Goal: Information Seeking & Learning: Learn about a topic

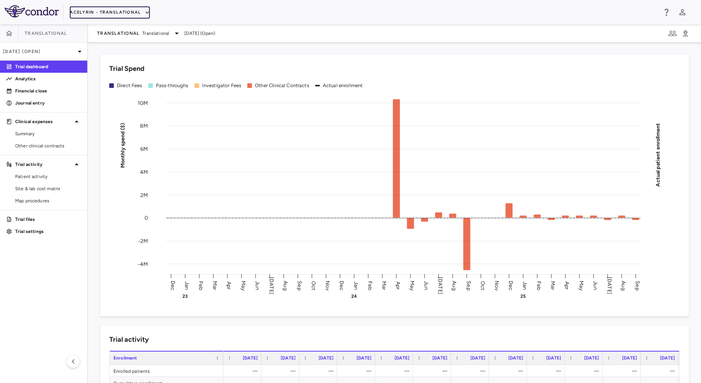
click at [95, 13] on button "Acelyrin - Translational" at bounding box center [110, 12] width 80 height 12
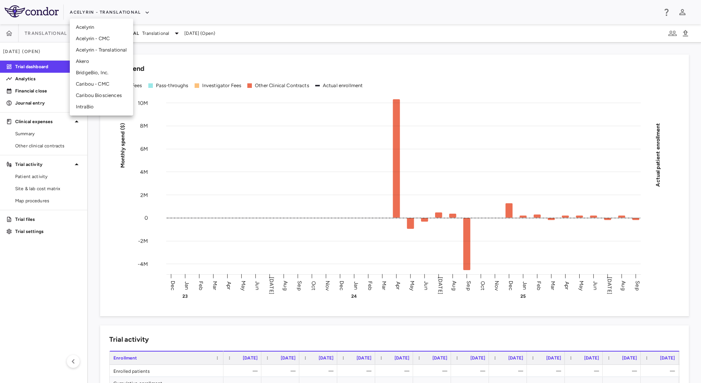
click at [96, 36] on li "Acelyrin - CMC" at bounding box center [101, 38] width 63 height 11
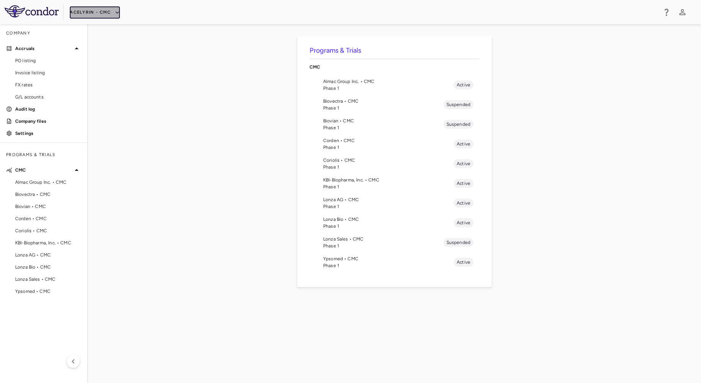
click at [96, 13] on button "Acelyrin - CMC" at bounding box center [95, 12] width 50 height 12
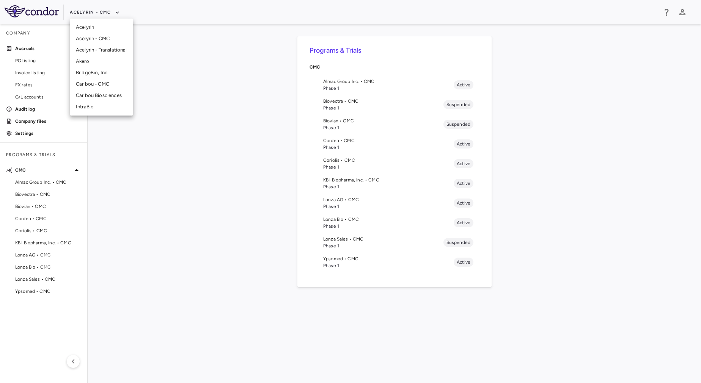
click at [93, 25] on li "Acelyrin" at bounding box center [101, 27] width 63 height 11
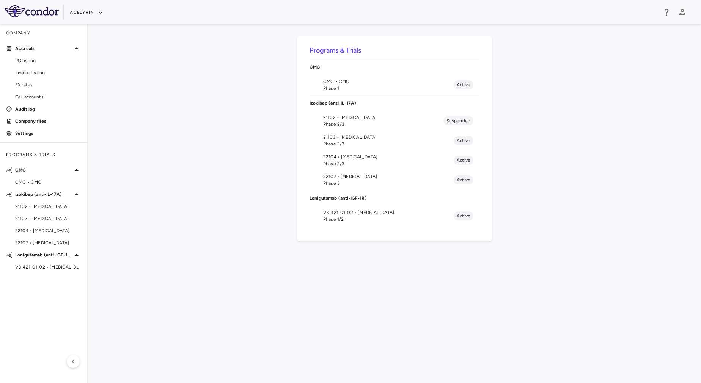
click at [347, 83] on span "CMC • CMC" at bounding box center [388, 81] width 130 height 7
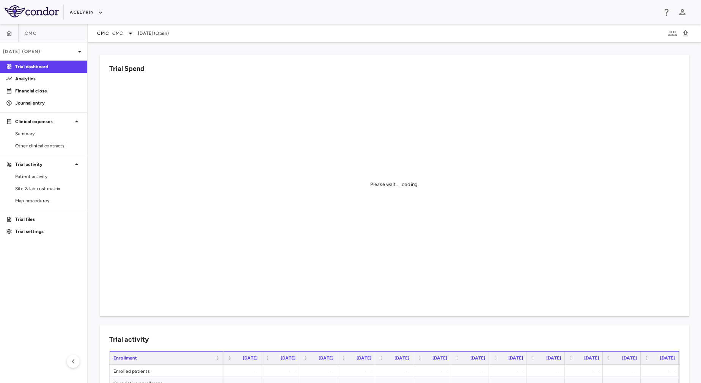
click at [143, 35] on span "Jun 2024 (Open)" at bounding box center [153, 33] width 31 height 7
click at [115, 31] on span "CMC" at bounding box center [117, 33] width 11 height 7
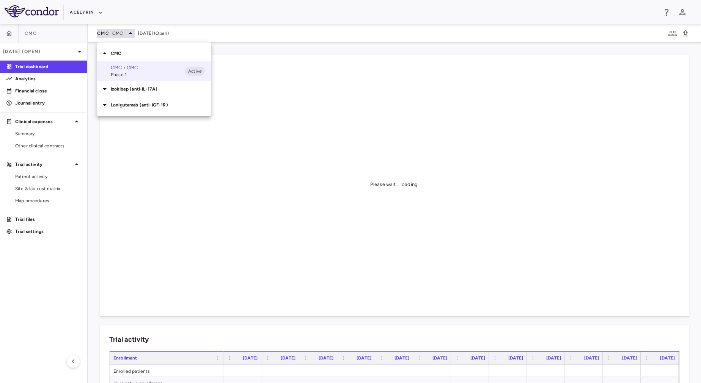
click at [115, 31] on div at bounding box center [350, 191] width 701 height 383
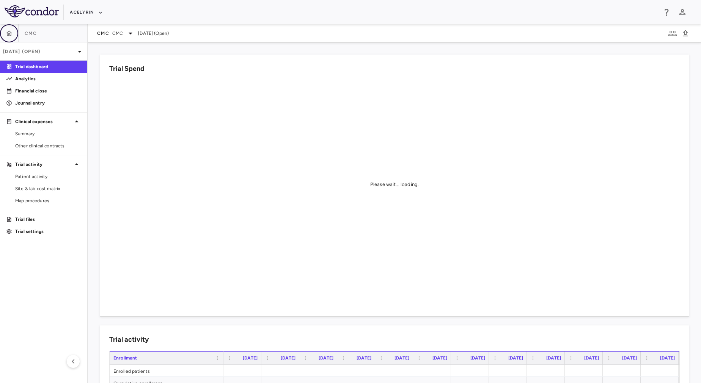
click at [5, 31] on button "button" at bounding box center [9, 33] width 18 height 18
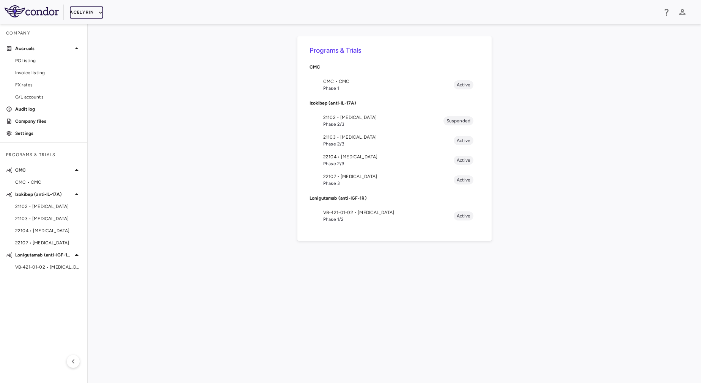
click at [99, 13] on icon "button" at bounding box center [100, 12] width 3 height 2
click at [111, 39] on li "Acelyrin - CMC" at bounding box center [101, 38] width 63 height 11
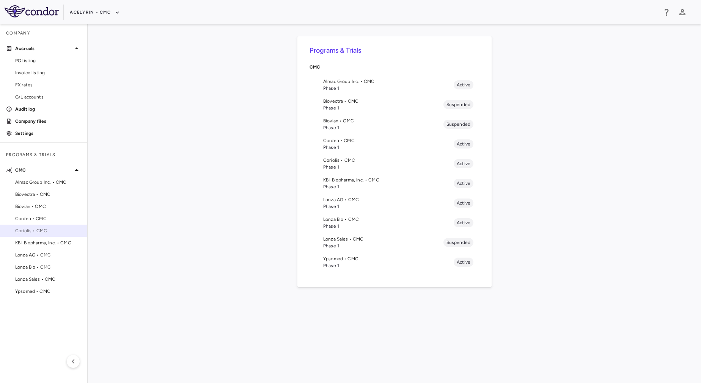
click at [45, 232] on span "Coriolis • CMC" at bounding box center [48, 231] width 66 height 7
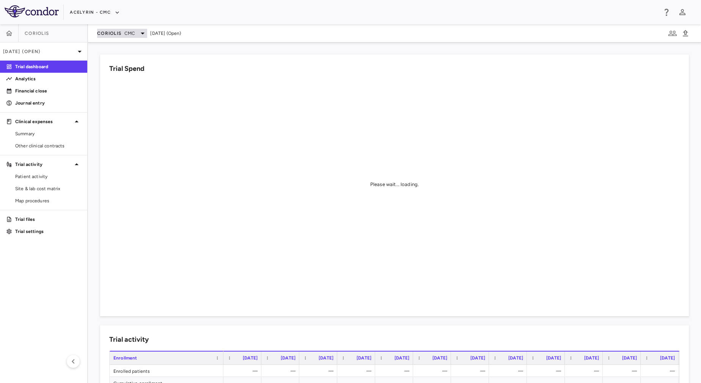
click at [132, 35] on span "CMC" at bounding box center [129, 33] width 11 height 7
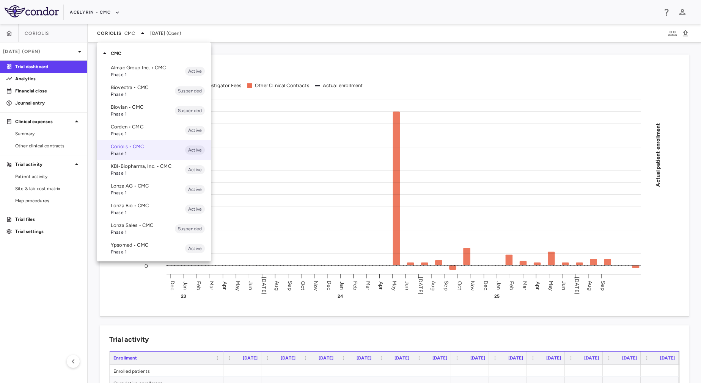
click at [115, 126] on p "Corden • CMC" at bounding box center [148, 127] width 74 height 7
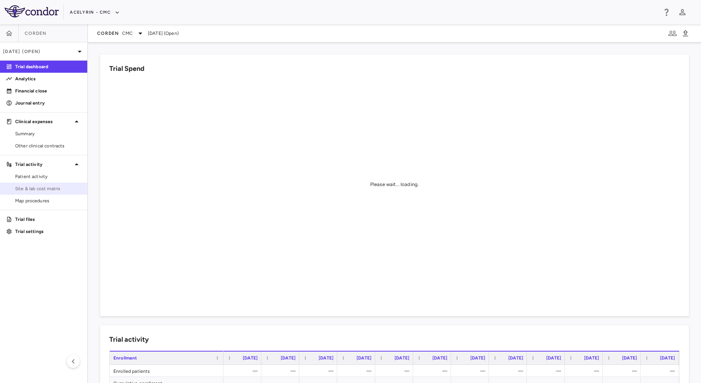
click at [27, 187] on span "Site & lab cost matrix" at bounding box center [48, 188] width 66 height 7
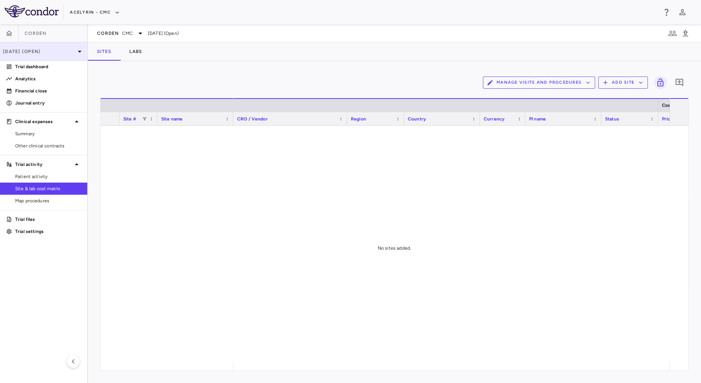
click at [43, 52] on p "[DATE] (Open)" at bounding box center [39, 51] width 72 height 7
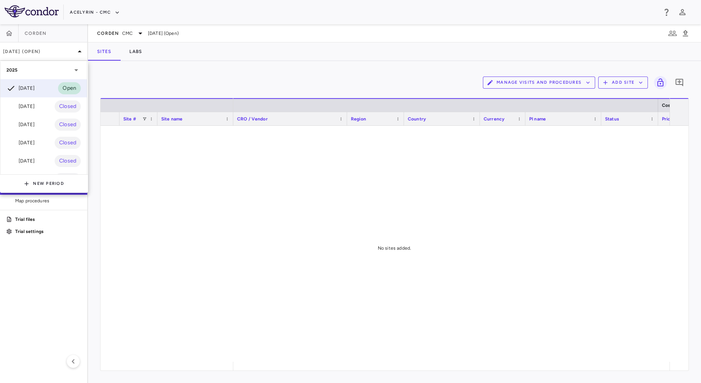
click at [144, 77] on div at bounding box center [350, 191] width 701 height 383
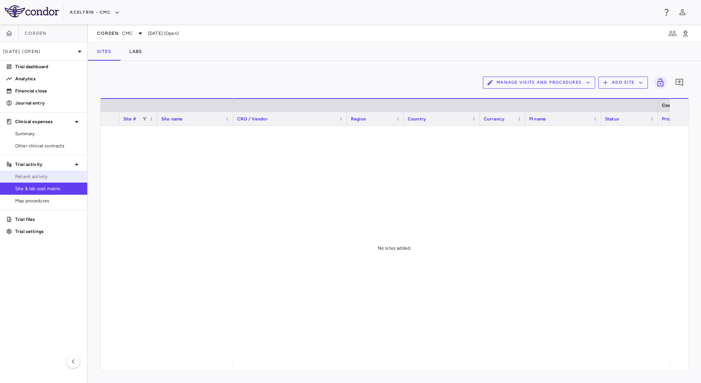
click at [50, 174] on span "Patient activity" at bounding box center [48, 176] width 66 height 7
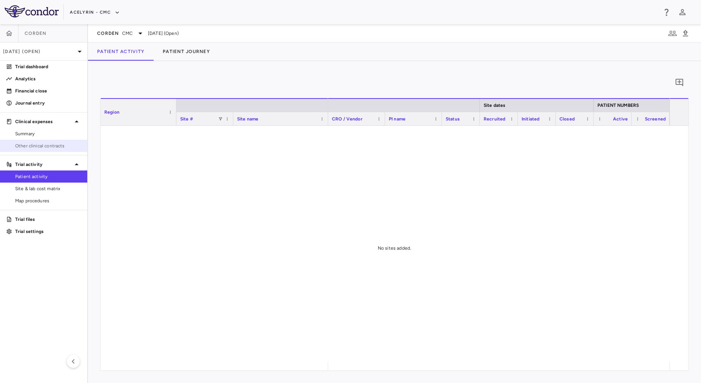
click at [52, 141] on link "Other clinical contracts" at bounding box center [43, 145] width 87 height 11
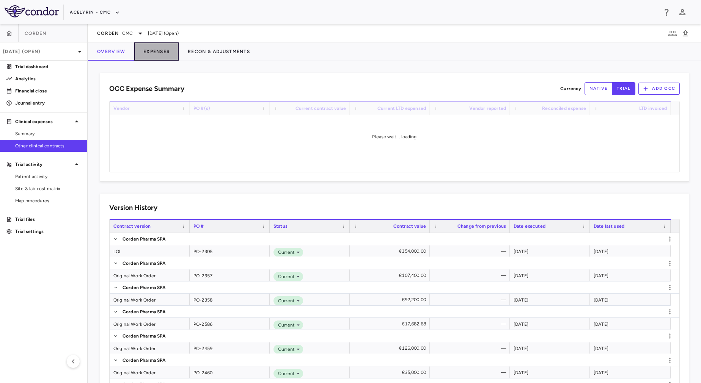
click at [149, 56] on button "Expenses" at bounding box center [156, 51] width 44 height 18
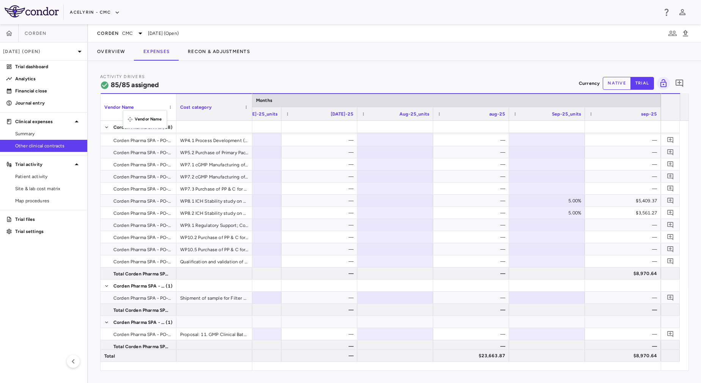
drag, startPoint x: 174, startPoint y: 115, endPoint x: 128, endPoint y: 115, distance: 46.3
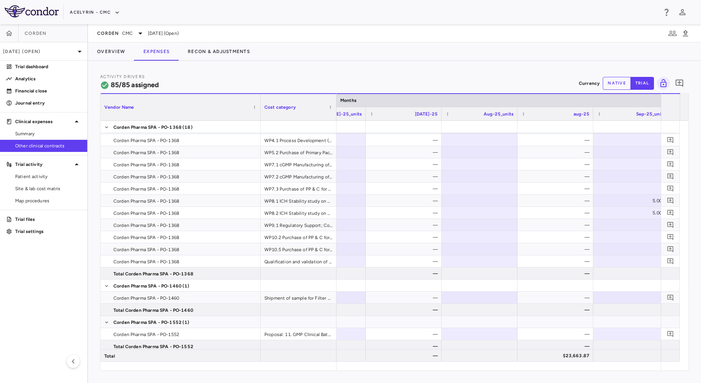
drag, startPoint x: 175, startPoint y: 119, endPoint x: 259, endPoint y: 127, distance: 84.6
click at [259, 127] on div "Vendor Name Cost category Months jun-25" at bounding box center [394, 232] width 588 height 278
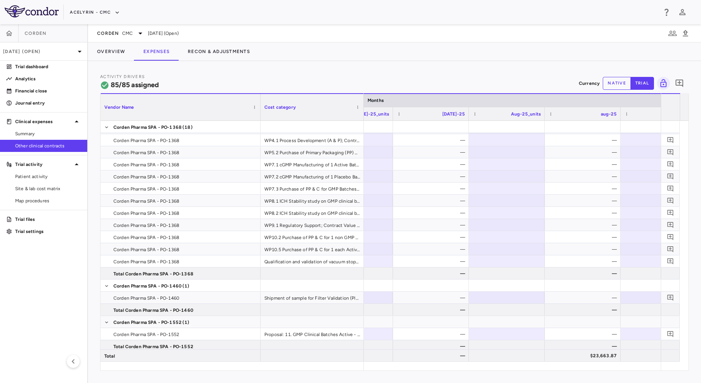
drag, startPoint x: 335, startPoint y: 113, endPoint x: 361, endPoint y: 114, distance: 26.6
click at [362, 114] on div at bounding box center [363, 107] width 3 height 27
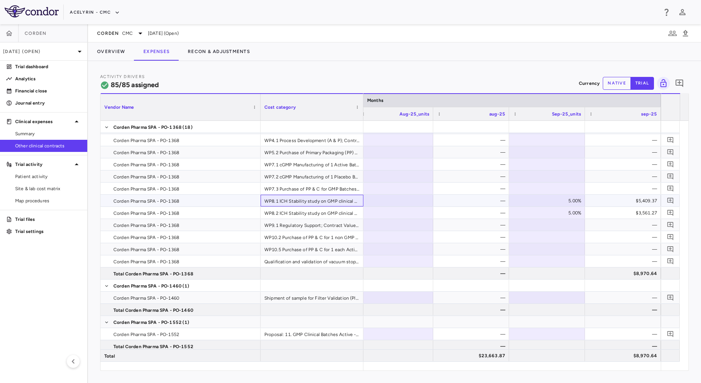
click at [288, 203] on div "WP8.1 ICH Stability study on GMP clinical batch (Active only); Contract Value 9…" at bounding box center [312, 201] width 103 height 12
click at [614, 200] on div "$5,409.37" at bounding box center [624, 201] width 65 height 12
click at [308, 210] on div "WP8.2 ICH Stability study on GMP clinical batch (Placebo only); Contract Value …" at bounding box center [312, 213] width 103 height 12
click at [632, 214] on div "$3,561.27" at bounding box center [624, 213] width 65 height 12
click at [617, 85] on button "native" at bounding box center [617, 83] width 28 height 13
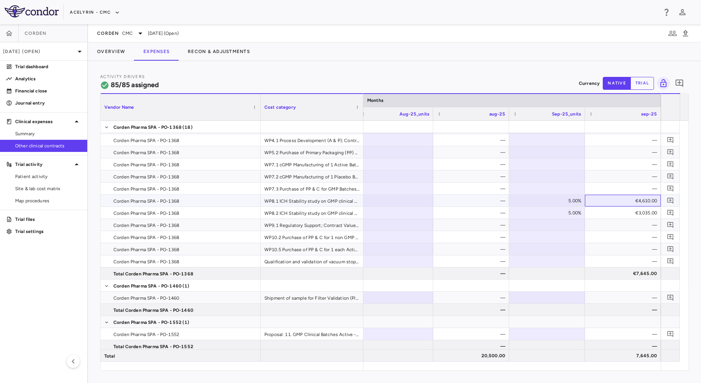
click at [631, 198] on div "€4,610.00" at bounding box center [624, 201] width 65 height 12
click at [619, 212] on div "€3,035.00" at bounding box center [624, 213] width 65 height 12
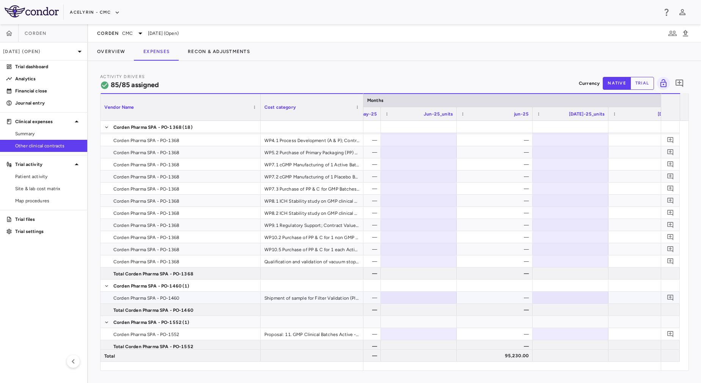
scroll to position [0, 4788]
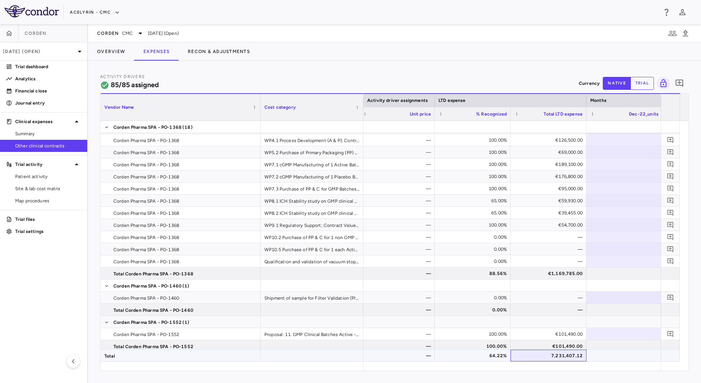
click at [532, 356] on div "7,231,407.12" at bounding box center [549, 356] width 65 height 12
click at [649, 85] on button "trial" at bounding box center [642, 83] width 24 height 13
click at [529, 356] on div "$7,846,068.59" at bounding box center [549, 356] width 65 height 12
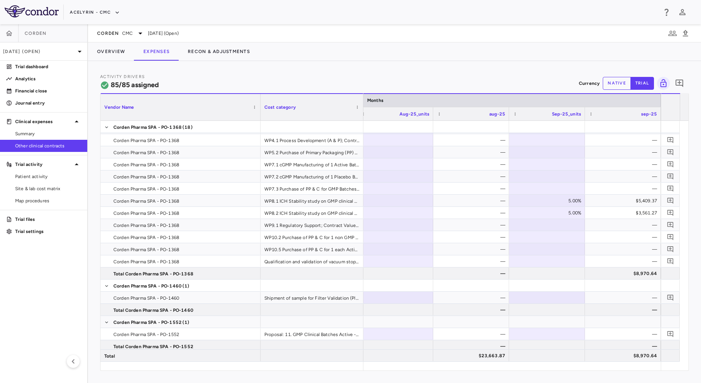
click at [617, 78] on button "native" at bounding box center [617, 83] width 28 height 13
type button "native"
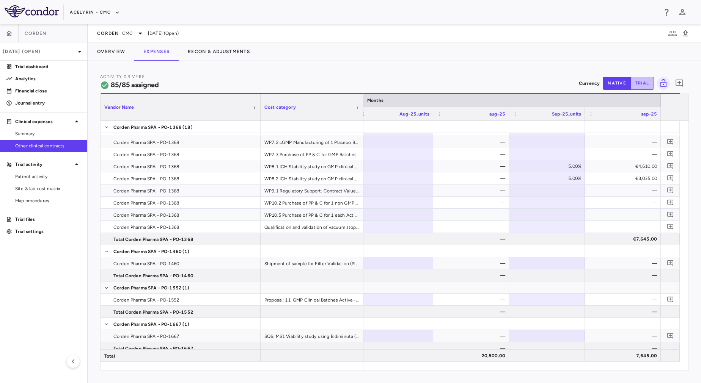
click at [642, 86] on button "trial" at bounding box center [642, 83] width 24 height 13
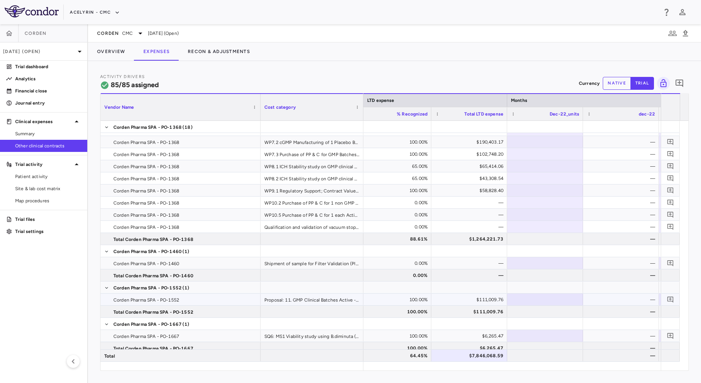
type button "trial"
click at [616, 87] on button "native" at bounding box center [617, 83] width 28 height 13
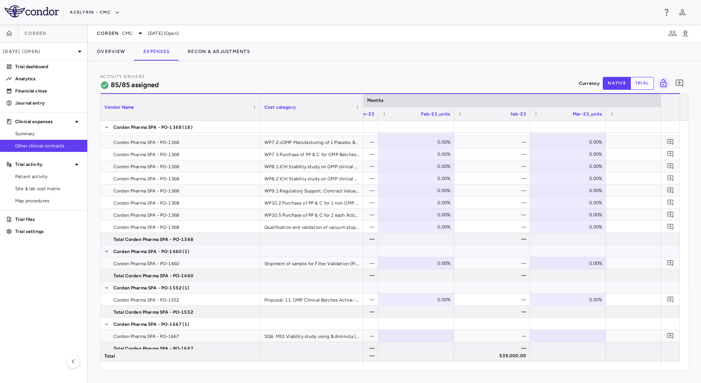
scroll to position [0, 1168]
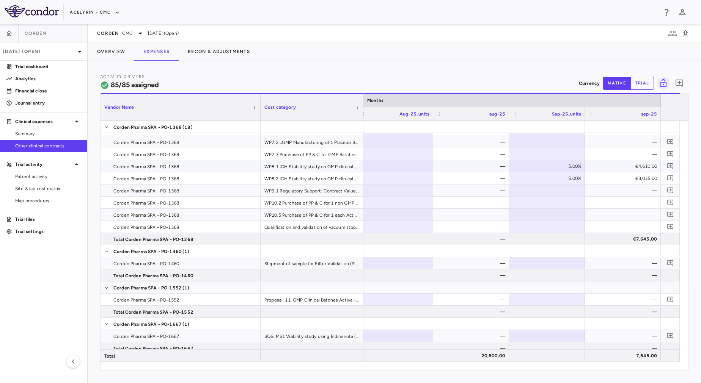
click at [291, 165] on div "WP8.1 ICH Stability study on GMP clinical batch (Active only); Contract Value 9…" at bounding box center [312, 166] width 103 height 12
drag, startPoint x: 638, startPoint y: 361, endPoint x: 579, endPoint y: 358, distance: 59.3
click at [235, 167] on span "Corden Pharma SPA - PO-1368" at bounding box center [184, 167] width 143 height 12
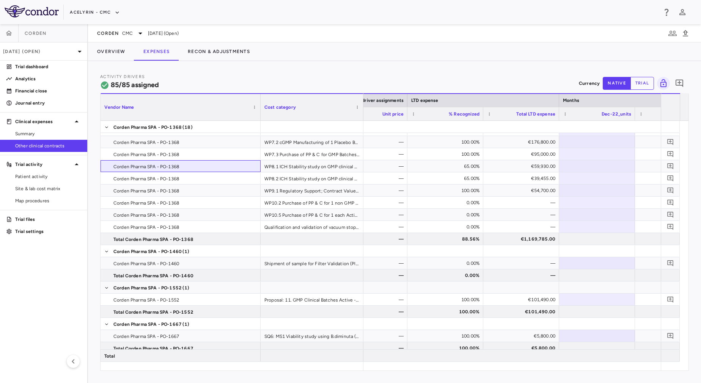
scroll to position [0, 620]
click at [646, 85] on button "trial" at bounding box center [642, 83] width 24 height 13
type button "trial"
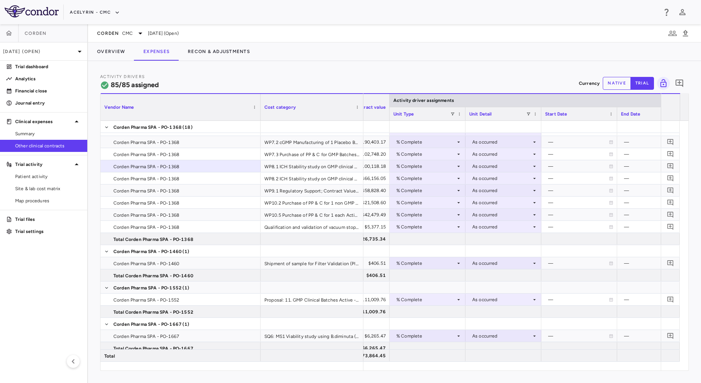
scroll to position [0, 0]
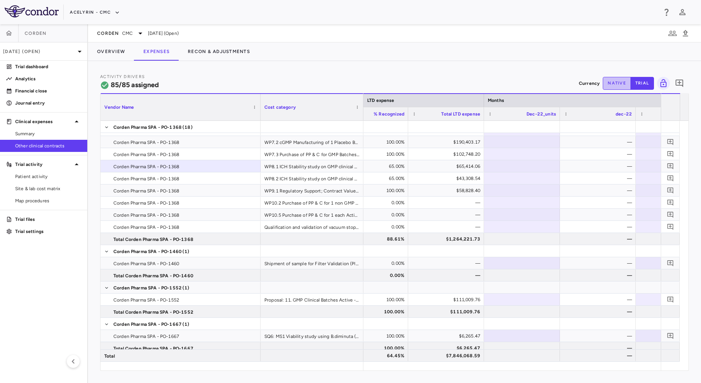
click at [611, 82] on button "native" at bounding box center [617, 83] width 28 height 13
type button "native"
click at [436, 355] on div "7,231,407.12" at bounding box center [447, 356] width 65 height 12
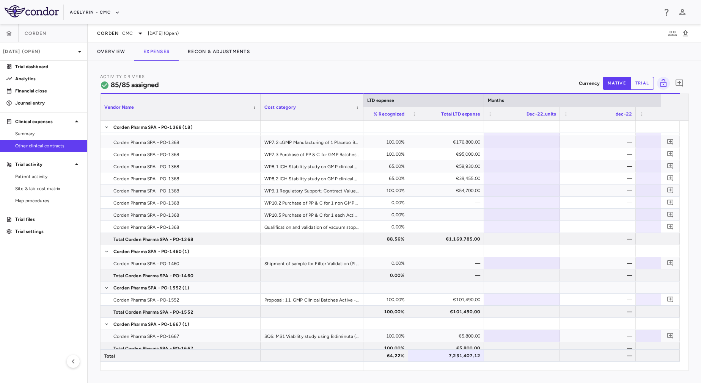
click at [641, 85] on button "trial" at bounding box center [642, 83] width 24 height 13
click at [451, 360] on div "$7,846,068.59" at bounding box center [447, 356] width 65 height 12
click at [609, 76] on div "Activity Drivers 85/85 assigned Currency native trial 0" at bounding box center [394, 83] width 589 height 20
click at [610, 84] on button "native" at bounding box center [617, 83] width 28 height 13
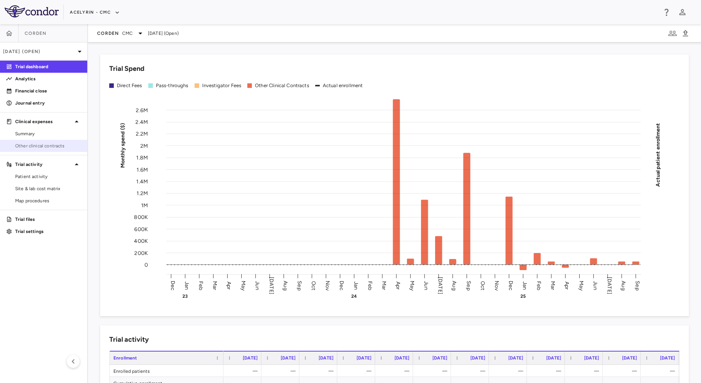
click at [61, 145] on span "Other clinical contracts" at bounding box center [48, 146] width 66 height 7
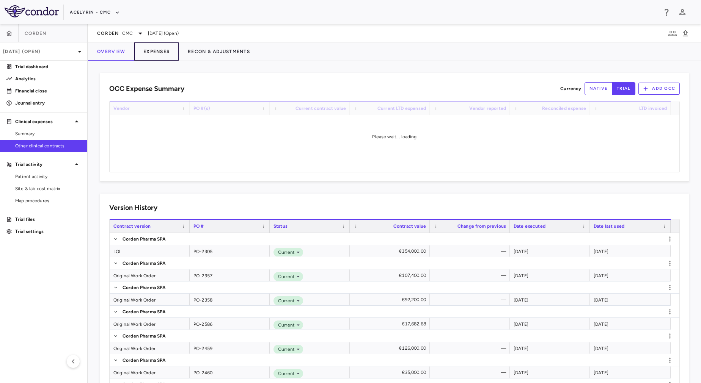
click at [151, 55] on button "Expenses" at bounding box center [156, 51] width 44 height 18
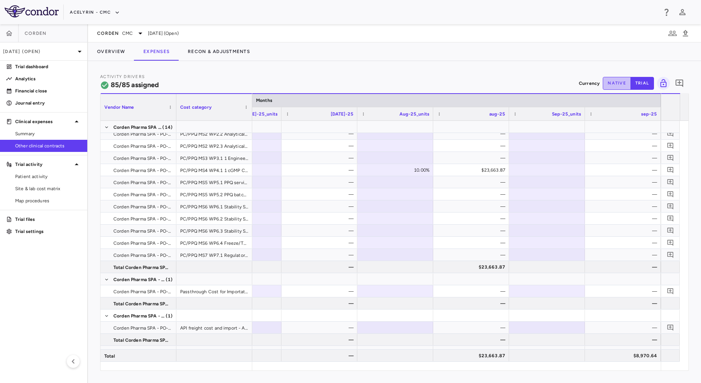
click at [618, 81] on button "native" at bounding box center [617, 83] width 28 height 13
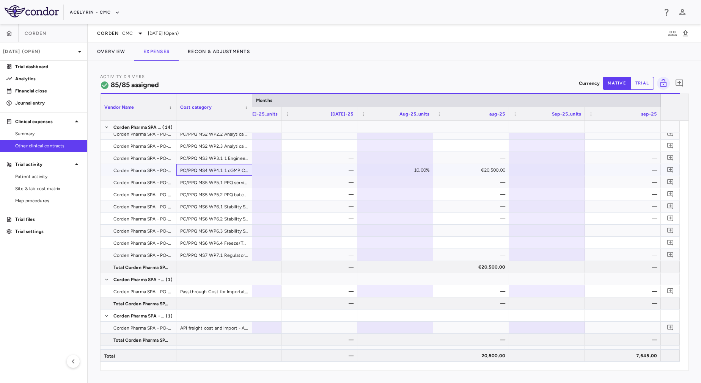
click at [194, 174] on div "PC/PPQ MS4 WP4.1 1 cGMP Clinical batch manufacturing" at bounding box center [214, 170] width 76 height 12
click at [194, 171] on div "PC/PPQ MS4 WP4.1 1 cGMP Clinical batch manufacturing" at bounding box center [214, 170] width 76 height 12
click at [155, 170] on span "Corden Pharma SPA - PO-2493" at bounding box center [142, 171] width 58 height 12
click at [116, 33] on span "Corden" at bounding box center [108, 33] width 22 height 6
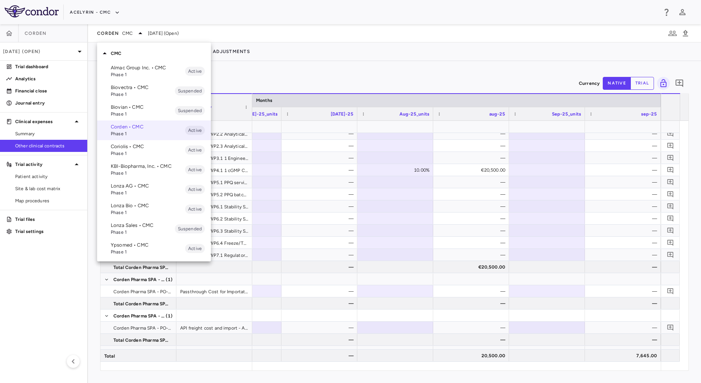
click at [151, 150] on p "Coriolis • CMC" at bounding box center [148, 146] width 74 height 7
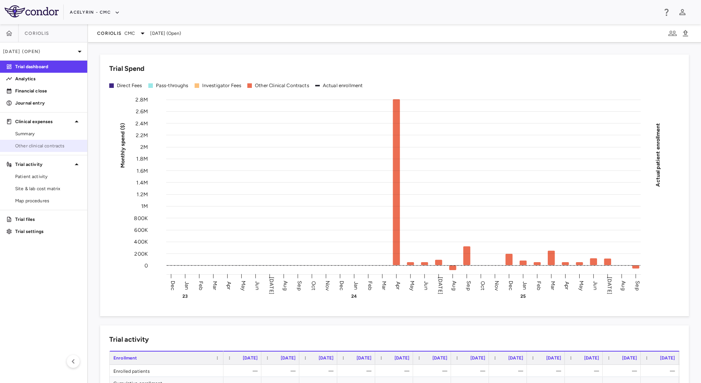
click at [47, 147] on span "Other clinical contracts" at bounding box center [48, 146] width 66 height 7
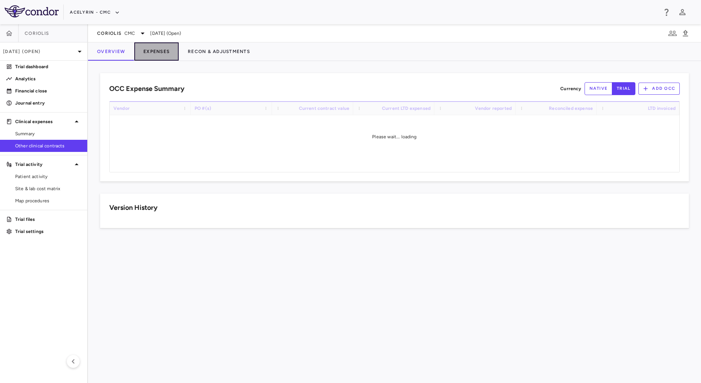
click at [156, 52] on button "Expenses" at bounding box center [156, 51] width 44 height 18
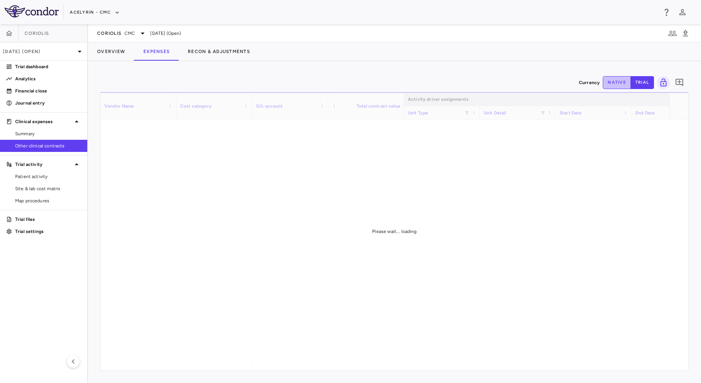
click at [620, 78] on button "native" at bounding box center [617, 82] width 28 height 13
drag, startPoint x: 378, startPoint y: 366, endPoint x: 445, endPoint y: 367, distance: 66.7
click at [445, 367] on div "Please wait... loading" at bounding box center [394, 231] width 588 height 279
click at [411, 232] on span "Please wait... loading" at bounding box center [394, 231] width 44 height 5
click at [644, 86] on button "trial" at bounding box center [642, 83] width 24 height 13
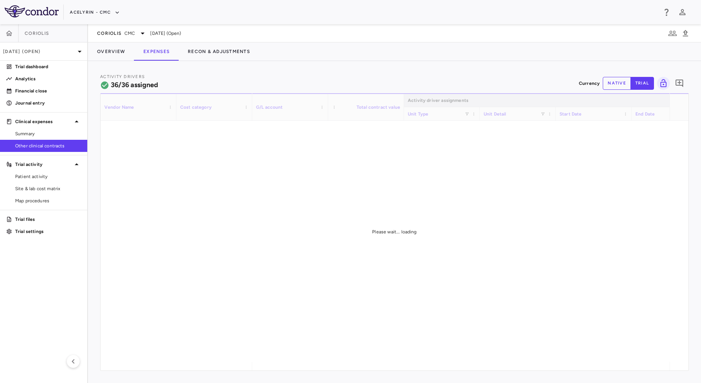
click at [622, 86] on button "native" at bounding box center [617, 83] width 28 height 13
type button "native"
click at [644, 79] on button "trial" at bounding box center [642, 83] width 24 height 13
click at [606, 85] on button "native" at bounding box center [617, 83] width 28 height 13
click at [299, 207] on div "Please wait... loading" at bounding box center [394, 232] width 588 height 278
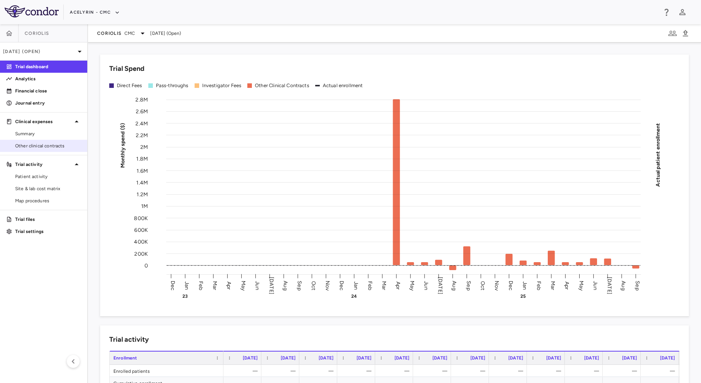
click at [56, 147] on span "Other clinical contracts" at bounding box center [48, 146] width 66 height 7
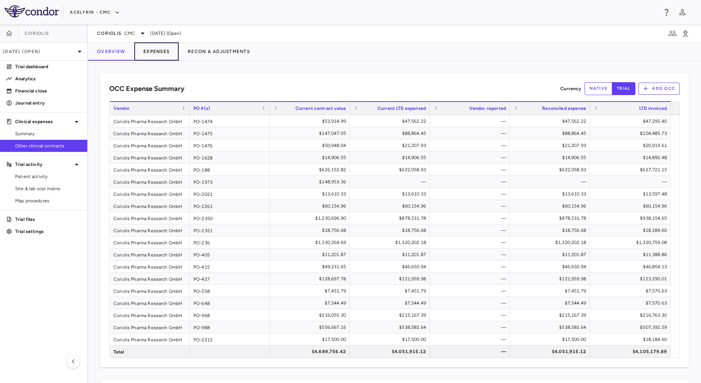
click at [149, 52] on button "Expenses" at bounding box center [156, 51] width 44 height 18
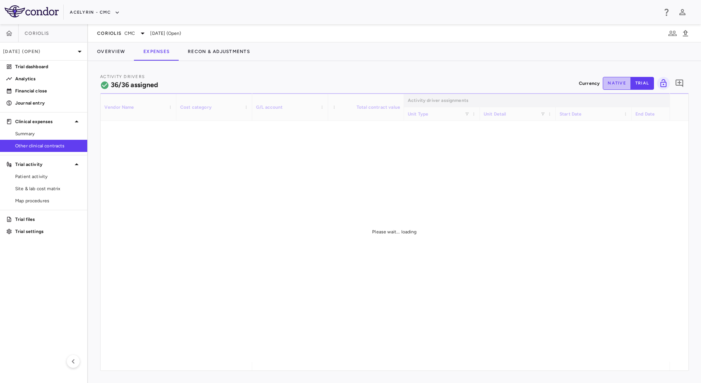
click at [612, 83] on button "native" at bounding box center [617, 83] width 28 height 13
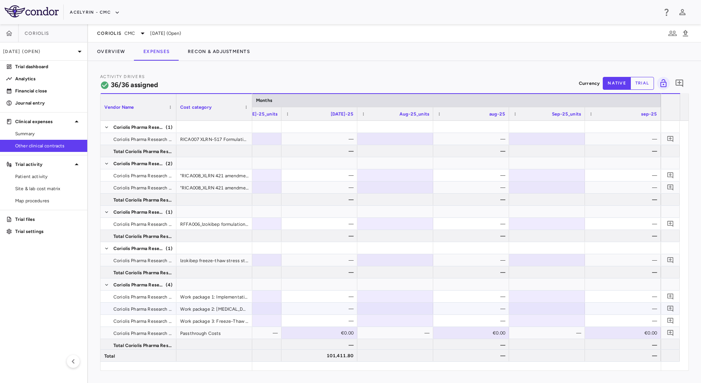
type button "native"
click at [6, 34] on icon "button" at bounding box center [9, 34] width 8 height 8
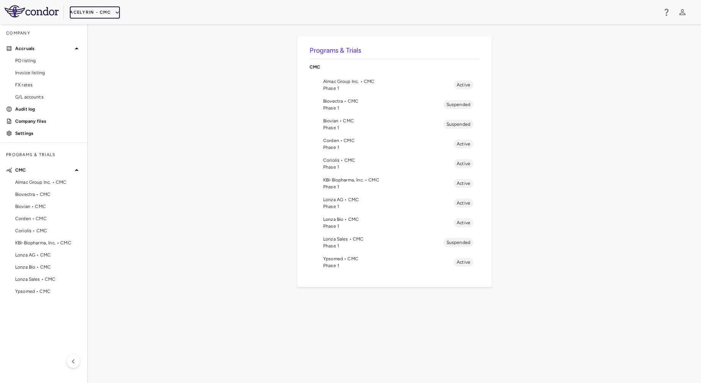
click at [97, 9] on button "Acelyrin - CMC" at bounding box center [95, 12] width 50 height 12
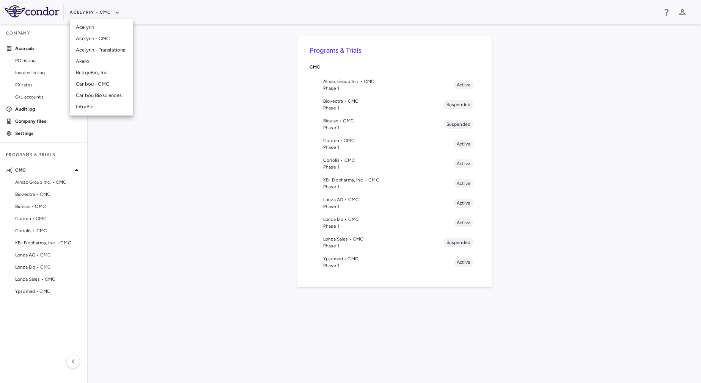
click at [82, 28] on li "Acelyrin" at bounding box center [101, 27] width 63 height 11
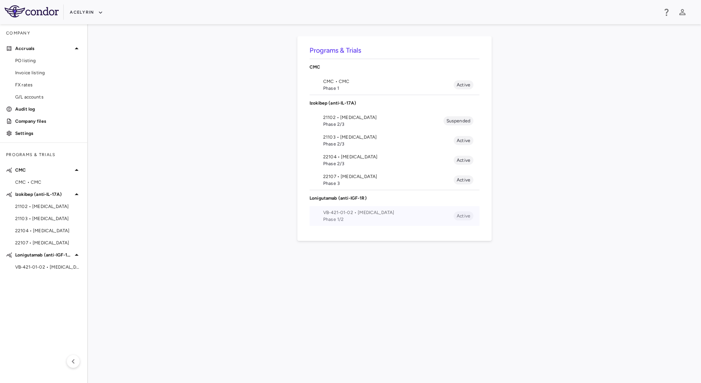
click at [378, 221] on span "Phase 1/2" at bounding box center [388, 219] width 130 height 7
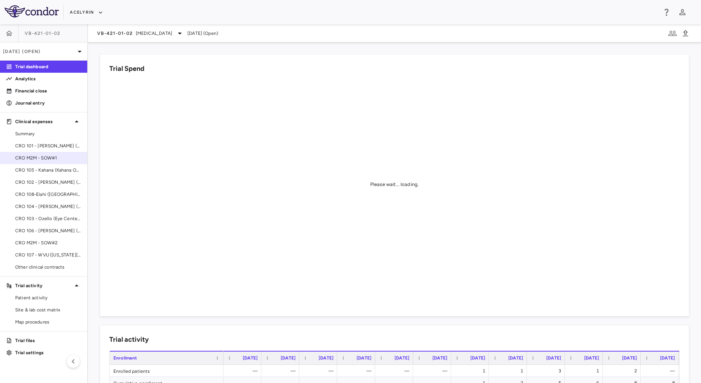
click at [64, 157] on span "CRO M2M - SOW#1" at bounding box center [48, 158] width 66 height 7
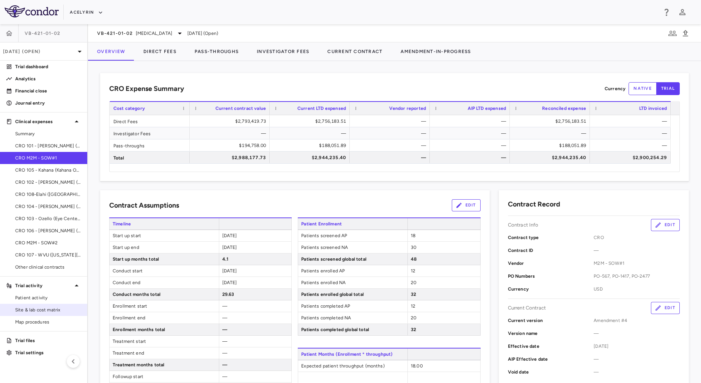
click at [54, 310] on span "Site & lab cost matrix" at bounding box center [48, 310] width 66 height 7
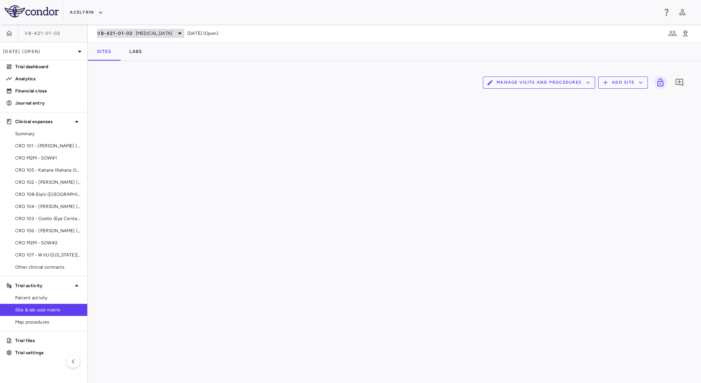
click at [145, 35] on span "[MEDICAL_DATA]" at bounding box center [154, 33] width 36 height 7
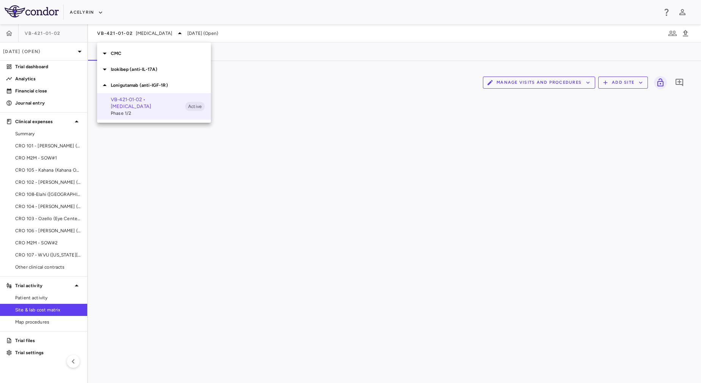
click at [223, 231] on div at bounding box center [350, 191] width 701 height 383
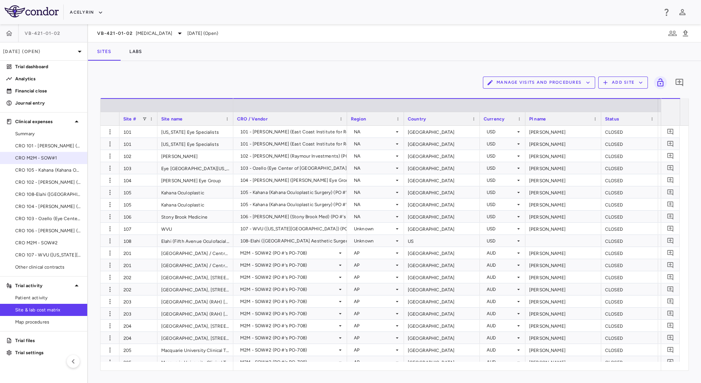
click at [50, 158] on span "CRO M2M - SOW#1" at bounding box center [48, 158] width 66 height 7
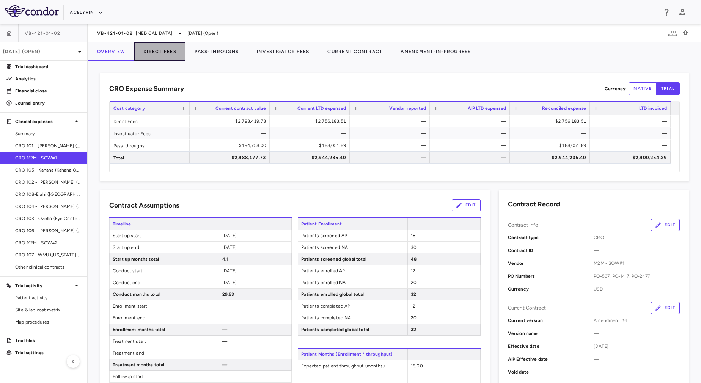
click at [164, 55] on button "Direct Fees" at bounding box center [159, 51] width 51 height 18
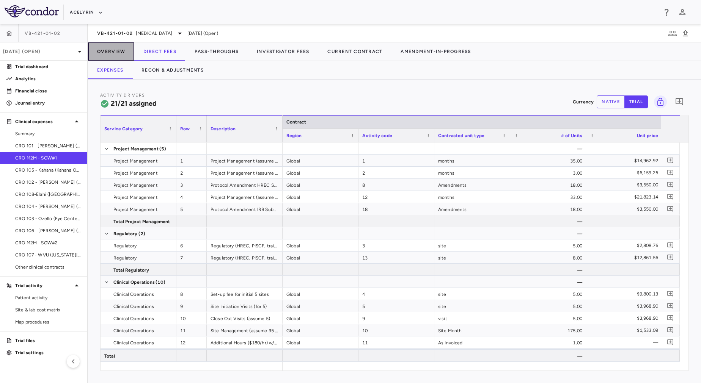
click at [113, 50] on button "Overview" at bounding box center [111, 51] width 46 height 18
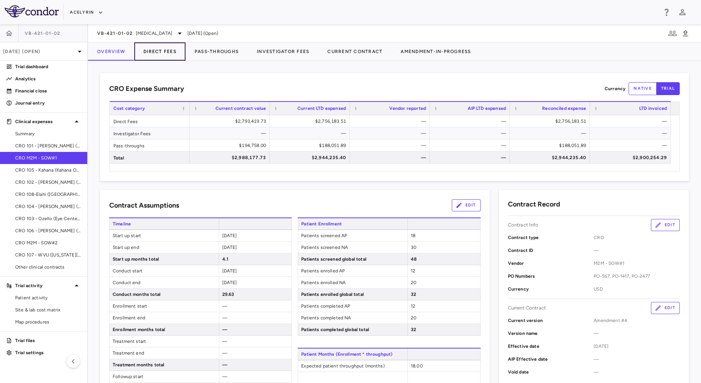
click at [143, 53] on button "Direct Fees" at bounding box center [159, 51] width 51 height 18
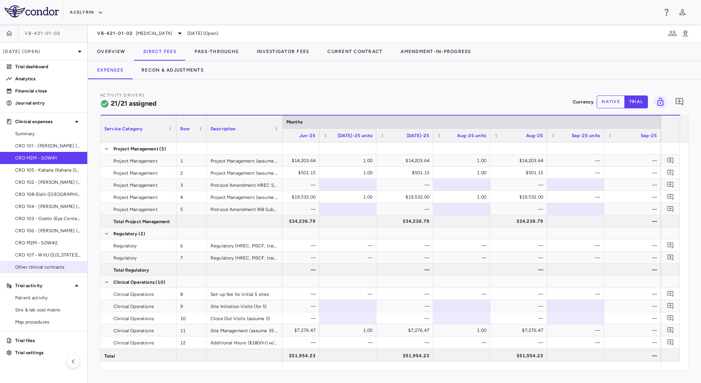
click at [52, 272] on link "Other clinical contracts" at bounding box center [43, 267] width 87 height 11
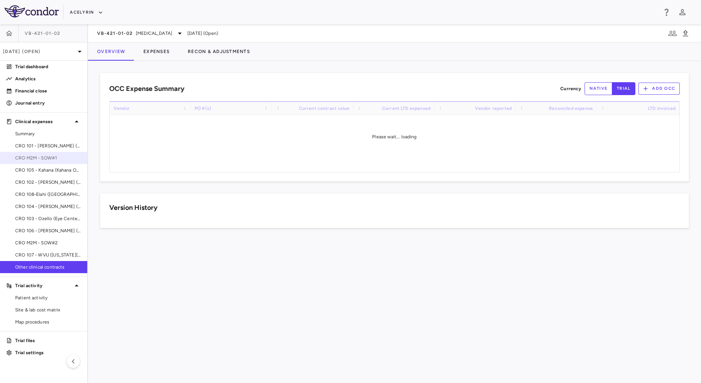
click at [50, 154] on link "CRO M2M - SOW#1" at bounding box center [43, 157] width 87 height 11
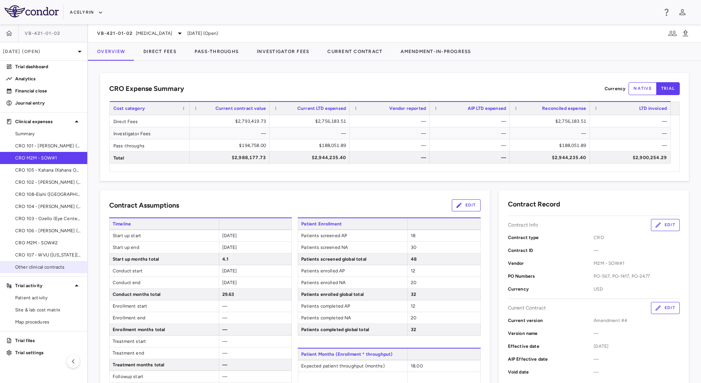
click at [50, 267] on span "Other clinical contracts" at bounding box center [48, 267] width 66 height 7
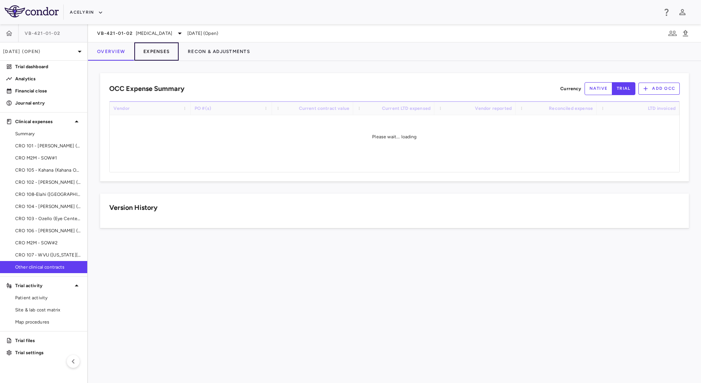
click at [165, 53] on button "Expenses" at bounding box center [156, 51] width 44 height 18
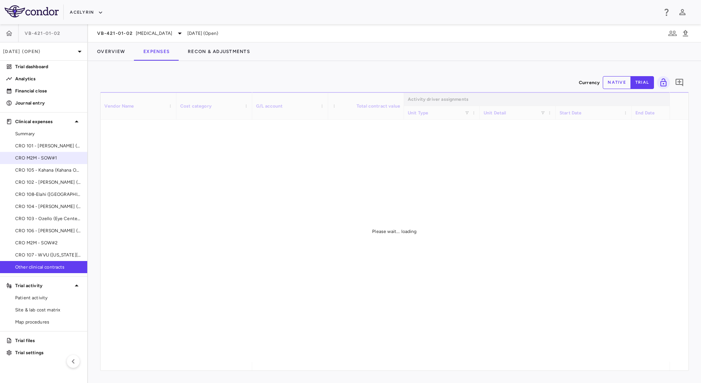
click at [45, 159] on span "CRO M2M - SOW#1" at bounding box center [48, 158] width 66 height 7
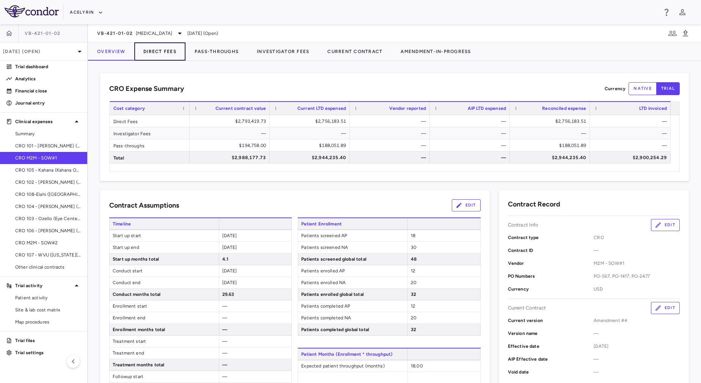
click at [160, 49] on button "Direct Fees" at bounding box center [159, 51] width 51 height 18
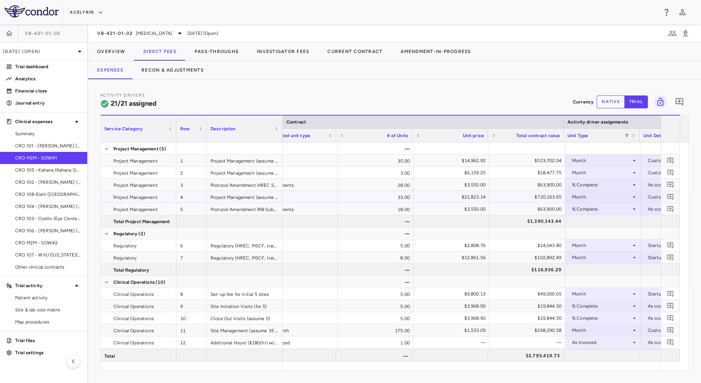
scroll to position [0, 175]
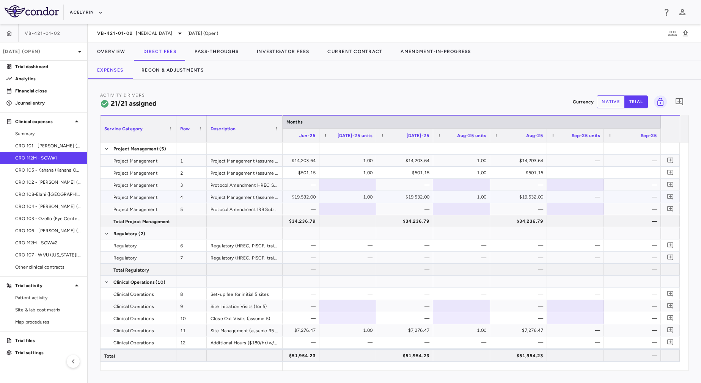
click at [622, 98] on button "native" at bounding box center [611, 102] width 28 height 13
type button "native"
click at [572, 184] on div at bounding box center [575, 184] width 49 height 11
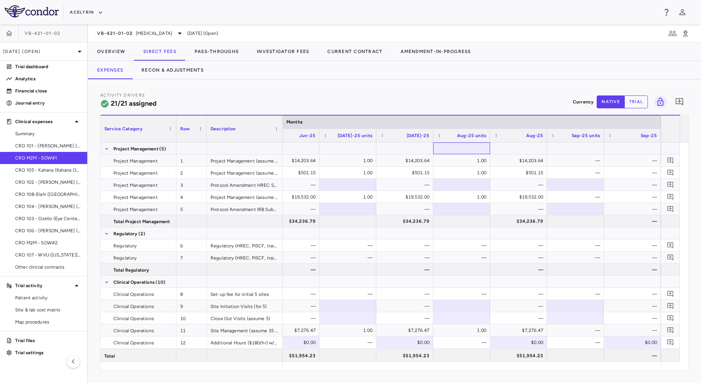
click at [467, 145] on div at bounding box center [461, 148] width 49 height 11
click at [508, 210] on span "Export" at bounding box center [509, 211] width 64 height 11
click at [581, 224] on span "Excel Export" at bounding box center [590, 225] width 36 height 11
click at [506, 147] on div at bounding box center [518, 148] width 49 height 11
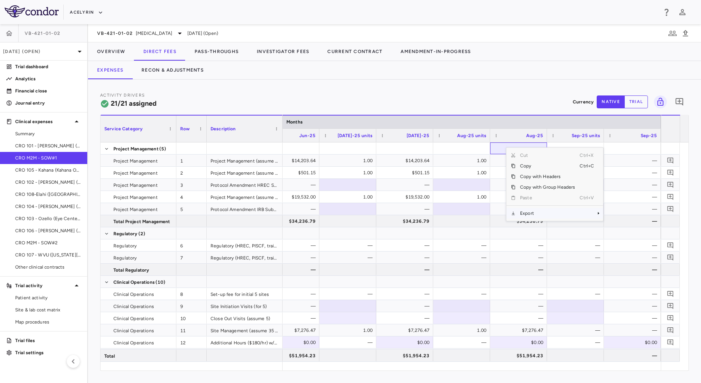
click at [544, 214] on span "Export" at bounding box center [547, 213] width 64 height 11
click at [399, 100] on div "Activity Drivers 21/21 assigned Currency native trial 0" at bounding box center [394, 102] width 589 height 20
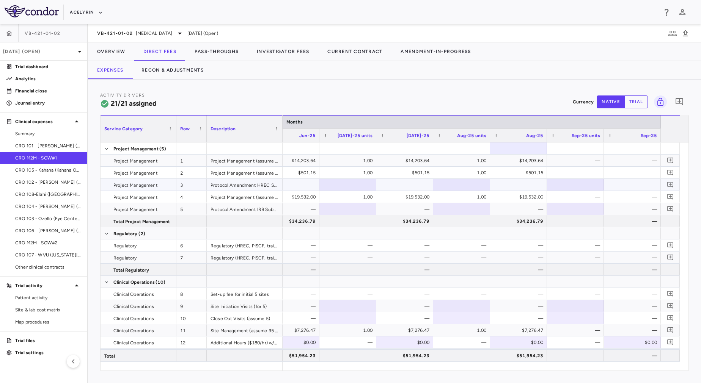
click at [570, 185] on div at bounding box center [575, 184] width 49 height 11
drag, startPoint x: 567, startPoint y: 185, endPoint x: 601, endPoint y: 187, distance: 33.4
click at [601, 187] on input "**********" at bounding box center [581, 185] width 45 height 13
click at [435, 77] on div "Expenses Recon & Adjustments" at bounding box center [394, 70] width 613 height 18
click at [633, 101] on button "trial" at bounding box center [636, 102] width 24 height 13
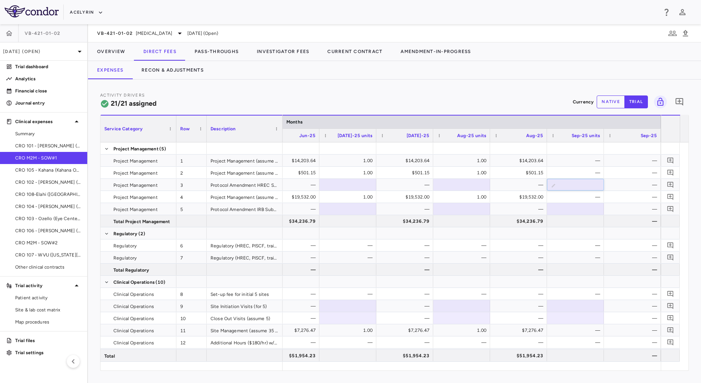
click at [615, 102] on button "native" at bounding box center [611, 102] width 28 height 13
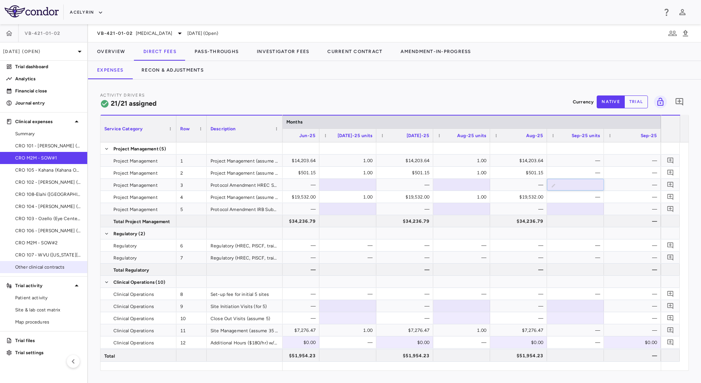
click at [39, 269] on span "Other clinical contracts" at bounding box center [48, 267] width 66 height 7
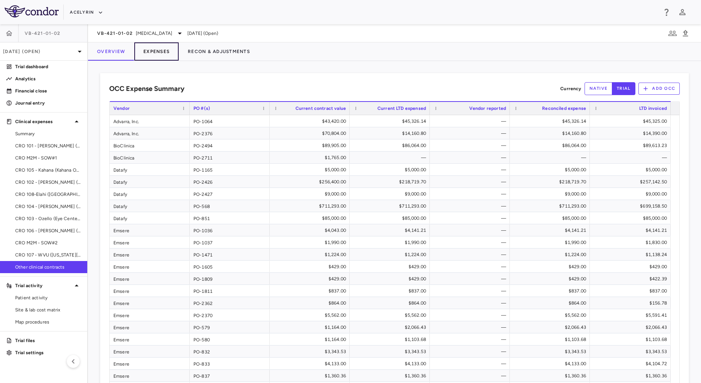
click at [154, 50] on button "Expenses" at bounding box center [156, 51] width 44 height 18
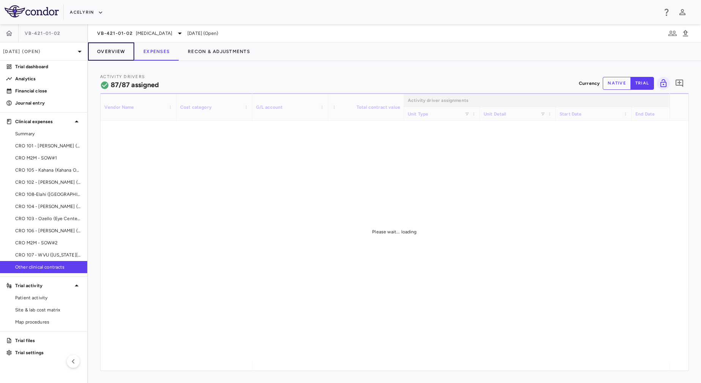
click at [108, 52] on button "Overview" at bounding box center [111, 51] width 46 height 18
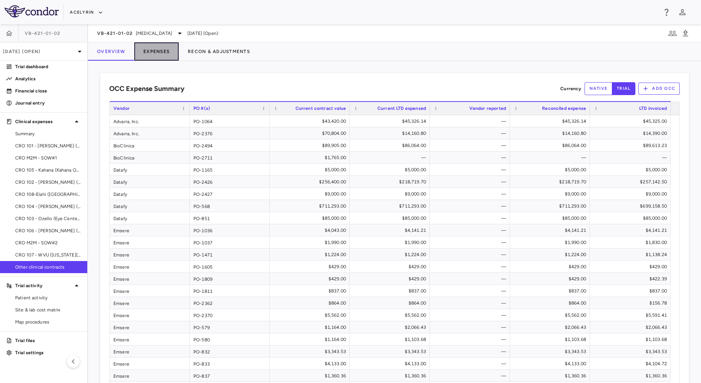
click at [153, 53] on button "Expenses" at bounding box center [156, 51] width 44 height 18
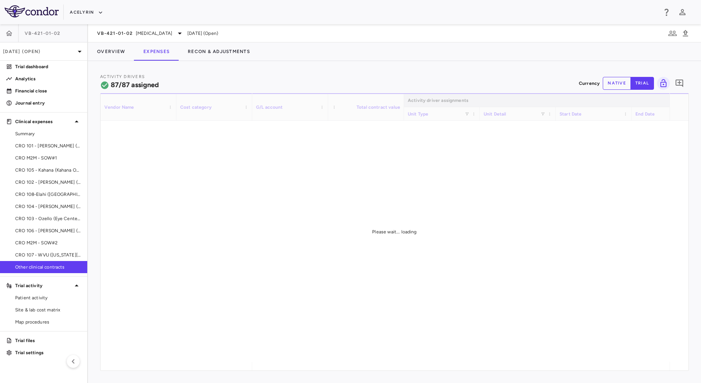
click at [419, 223] on div "Please wait... loading" at bounding box center [394, 232] width 588 height 278
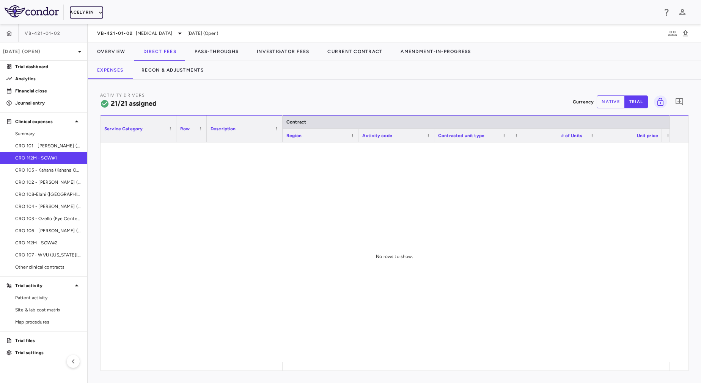
click at [76, 14] on button "Acelyrin" at bounding box center [86, 12] width 33 height 12
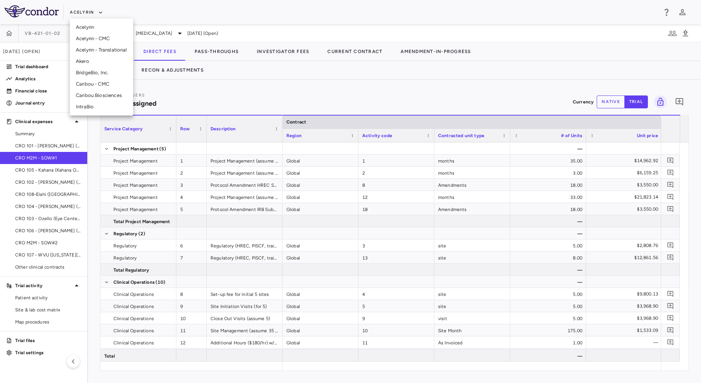
click at [97, 36] on li "Acelyrin - CMC" at bounding box center [101, 38] width 63 height 11
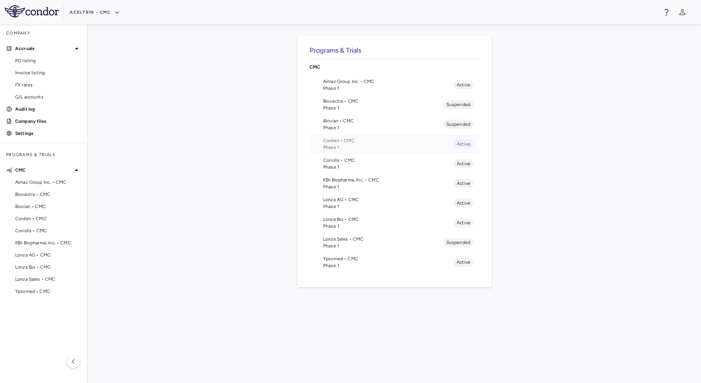
click at [336, 145] on span "Phase 1" at bounding box center [388, 147] width 130 height 7
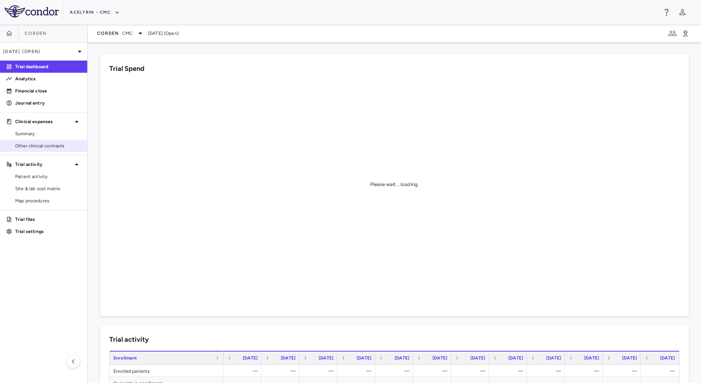
click at [65, 146] on span "Other clinical contracts" at bounding box center [48, 146] width 66 height 7
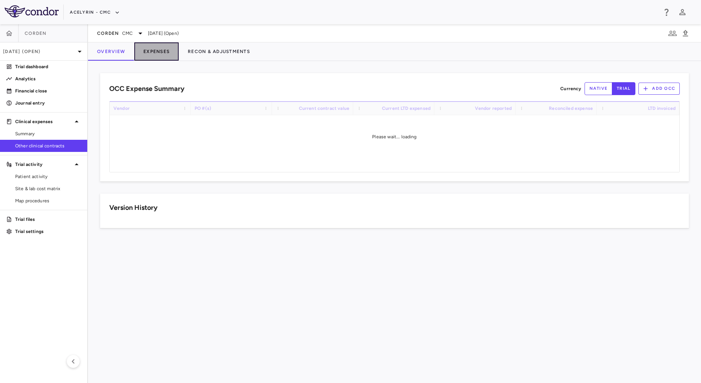
click at [155, 55] on button "Expenses" at bounding box center [156, 51] width 44 height 18
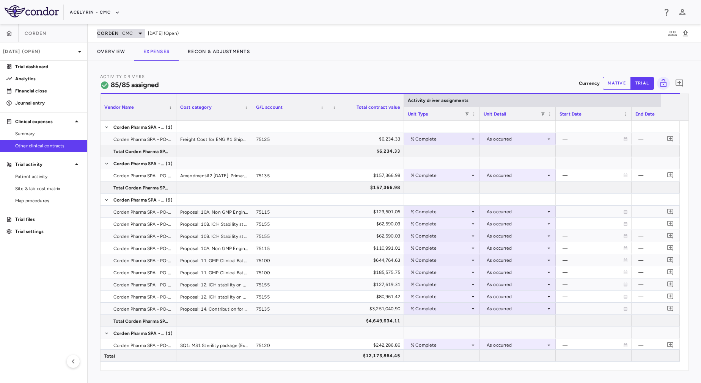
click at [120, 29] on div "Corden CMC" at bounding box center [121, 33] width 48 height 9
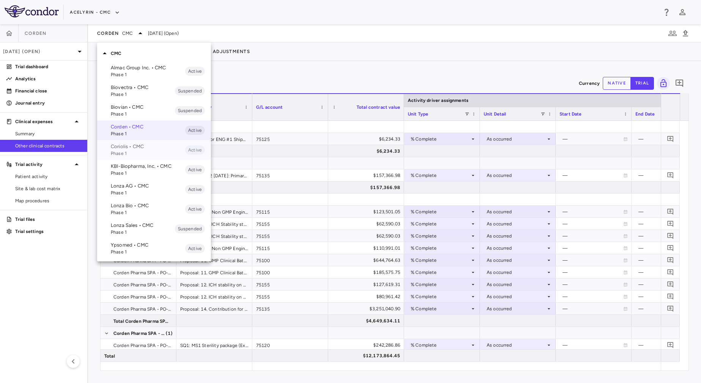
click at [149, 153] on span "Phase 1" at bounding box center [148, 153] width 74 height 7
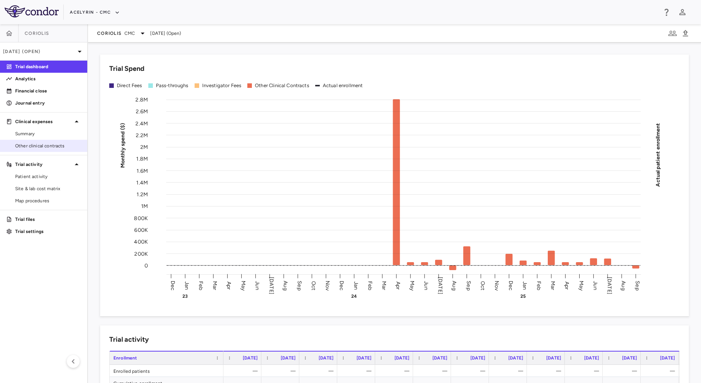
click at [56, 150] on link "Other clinical contracts" at bounding box center [43, 145] width 87 height 11
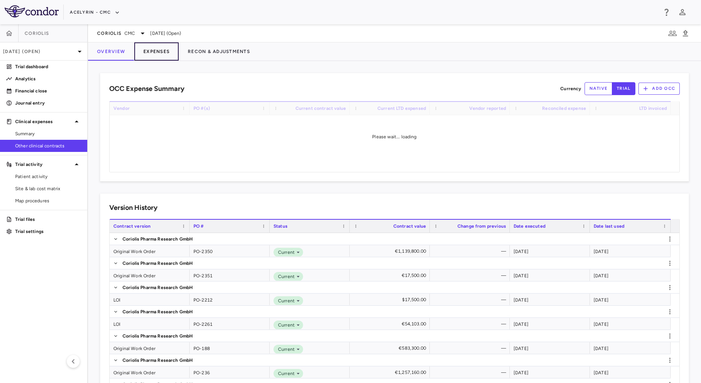
click at [170, 52] on button "Expenses" at bounding box center [156, 51] width 44 height 18
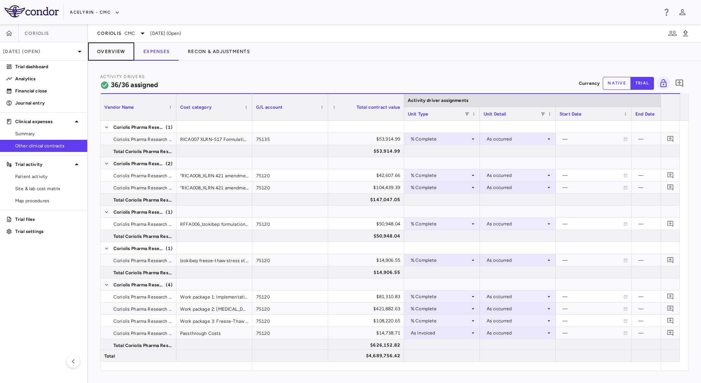
click at [121, 54] on button "Overview" at bounding box center [111, 51] width 46 height 18
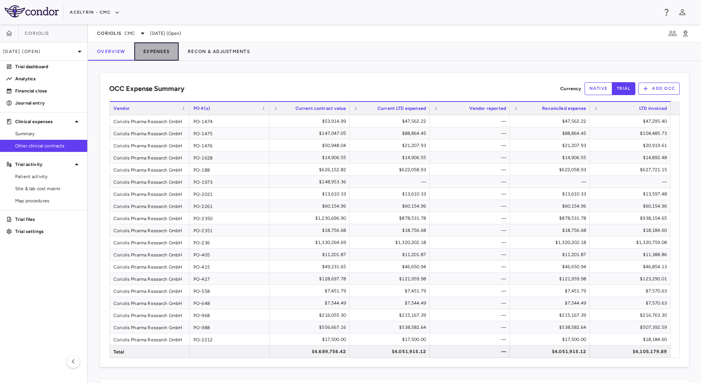
click at [157, 55] on button "Expenses" at bounding box center [156, 51] width 44 height 18
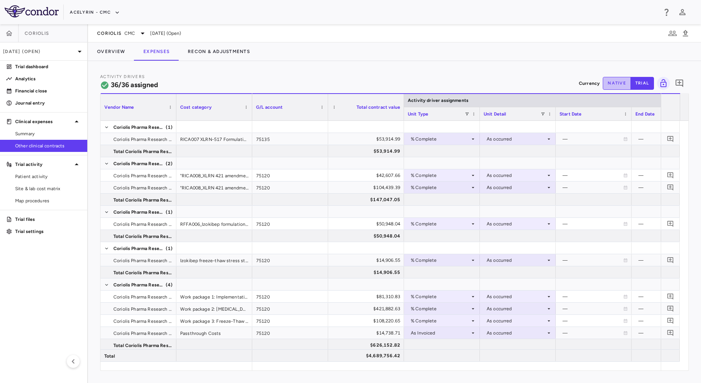
click at [611, 88] on button "native" at bounding box center [617, 83] width 28 height 13
click at [52, 191] on span "Site & lab cost matrix" at bounding box center [48, 188] width 66 height 7
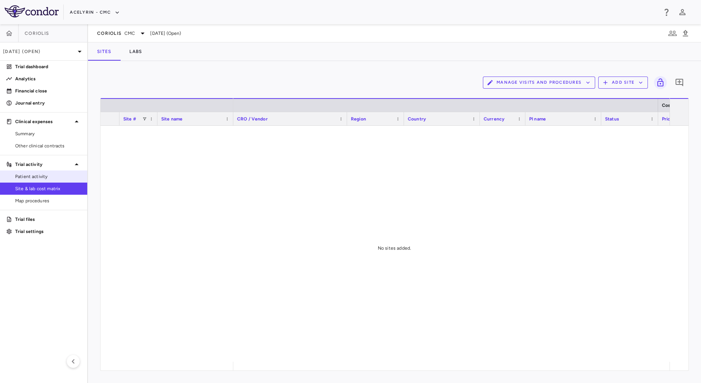
click at [51, 181] on link "Patient activity" at bounding box center [43, 176] width 87 height 11
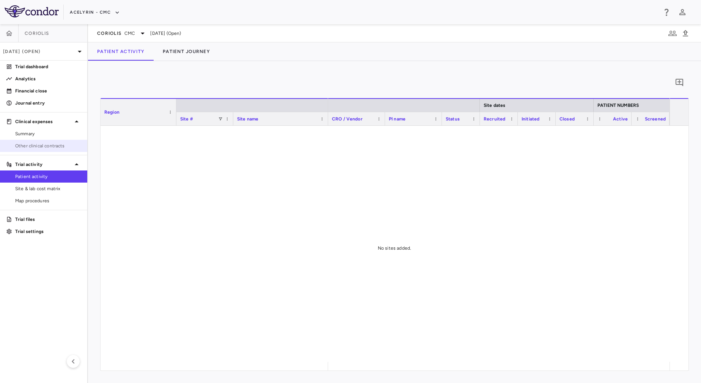
click at [45, 149] on link "Other clinical contracts" at bounding box center [43, 145] width 87 height 11
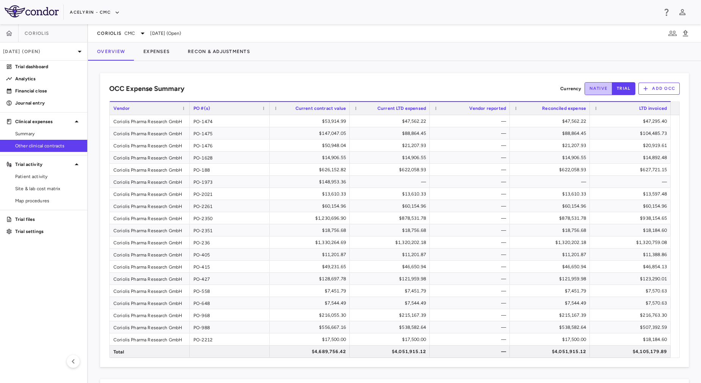
click at [588, 88] on button "native" at bounding box center [598, 88] width 28 height 13
click at [142, 55] on button "Expenses" at bounding box center [156, 51] width 44 height 18
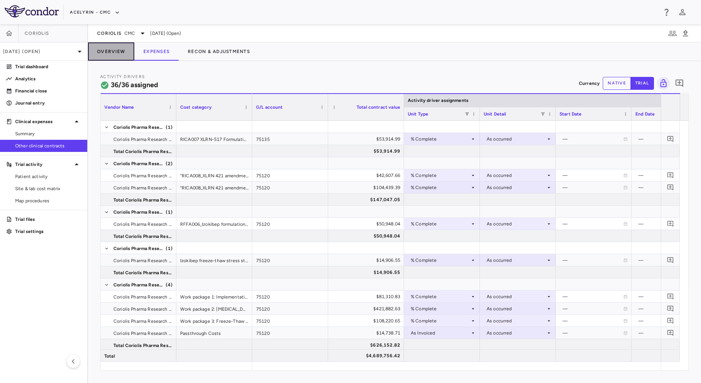
click at [119, 52] on button "Overview" at bounding box center [111, 51] width 46 height 18
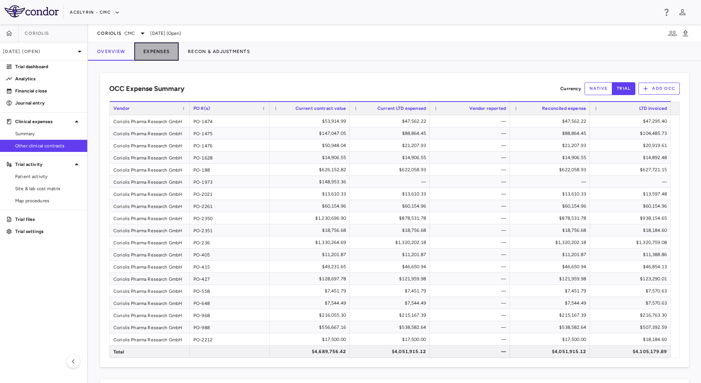
click at [155, 50] on button "Expenses" at bounding box center [156, 51] width 44 height 18
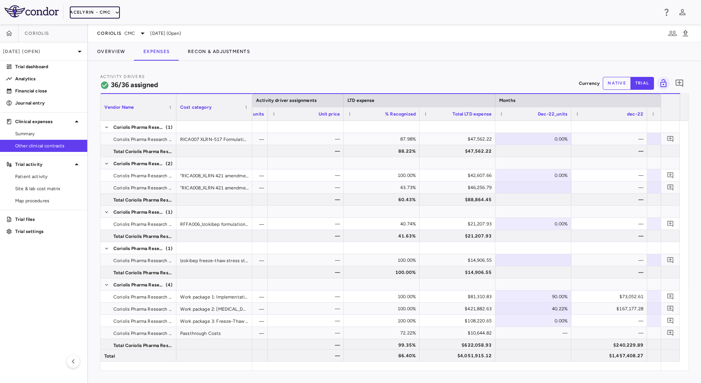
click at [82, 13] on button "Acelyrin - CMC" at bounding box center [95, 12] width 50 height 12
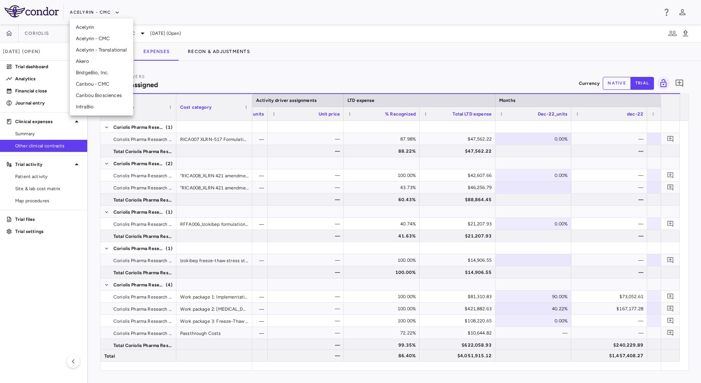
click at [89, 25] on li "Acelyrin" at bounding box center [101, 27] width 63 height 11
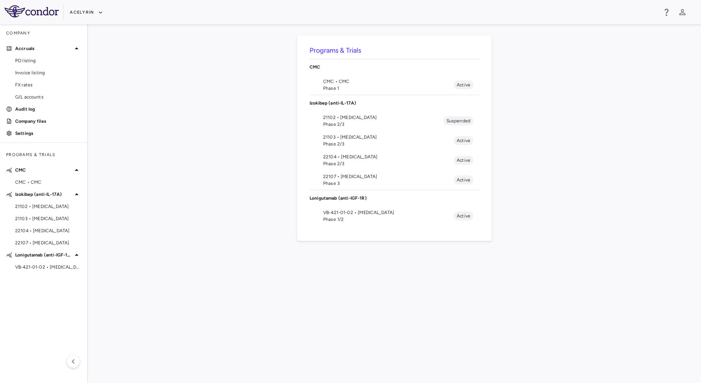
click at [372, 177] on span "22107 • [MEDICAL_DATA]" at bounding box center [388, 176] width 130 height 7
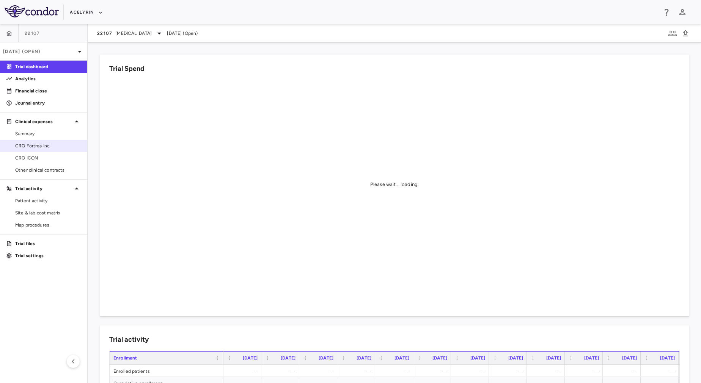
click at [56, 147] on span "CRO Fortrea Inc." at bounding box center [48, 146] width 66 height 7
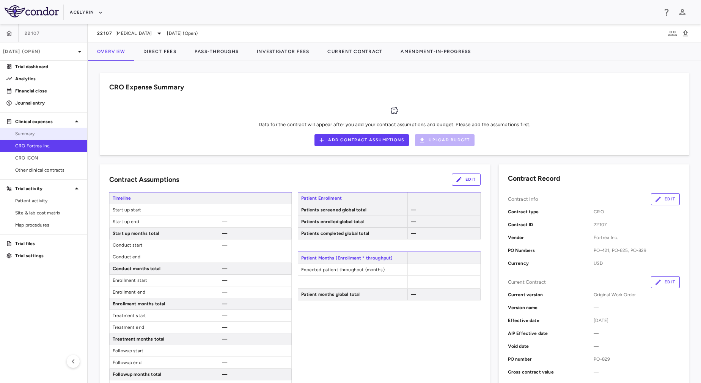
click at [52, 134] on span "Summary" at bounding box center [48, 133] width 66 height 7
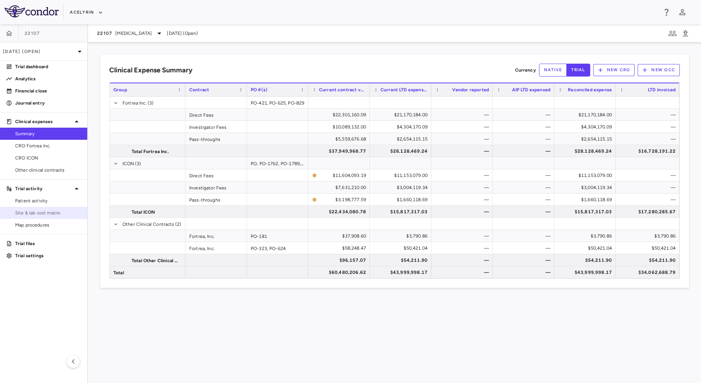
click at [44, 208] on link "Site & lab cost matrix" at bounding box center [43, 212] width 87 height 11
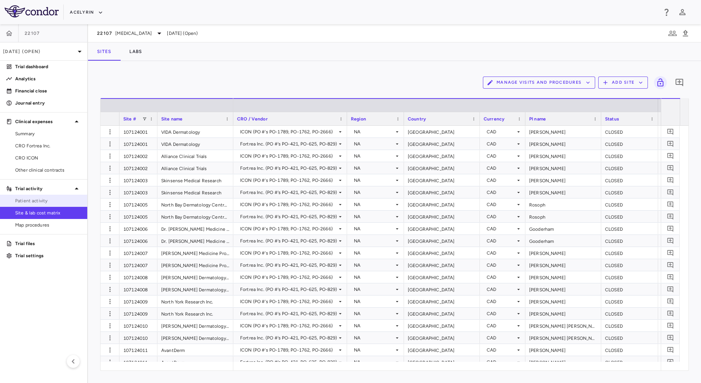
click at [43, 199] on span "Patient activity" at bounding box center [48, 201] width 66 height 7
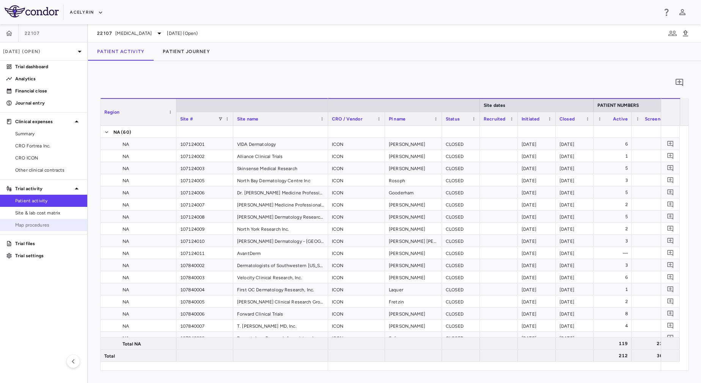
click at [47, 226] on span "Map procedures" at bounding box center [48, 225] width 66 height 7
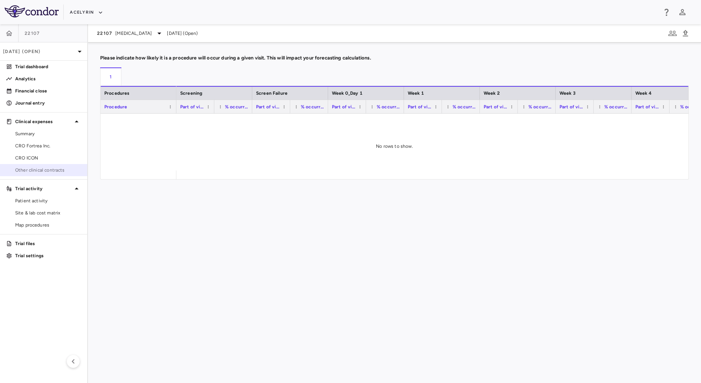
click at [44, 167] on span "Other clinical contracts" at bounding box center [48, 170] width 66 height 7
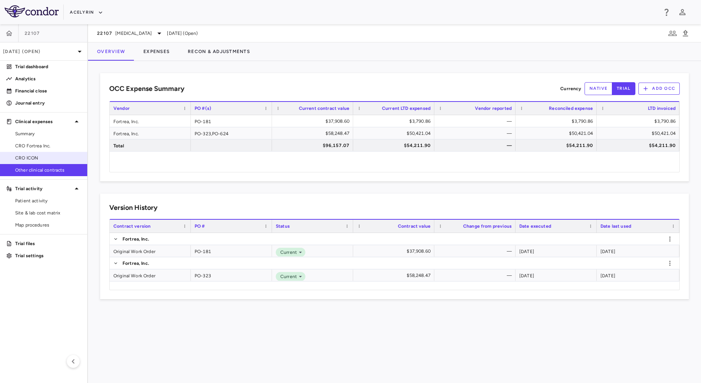
click at [42, 152] on div "CRO ICON" at bounding box center [43, 158] width 87 height 12
click at [42, 157] on span "CRO ICON" at bounding box center [48, 158] width 66 height 7
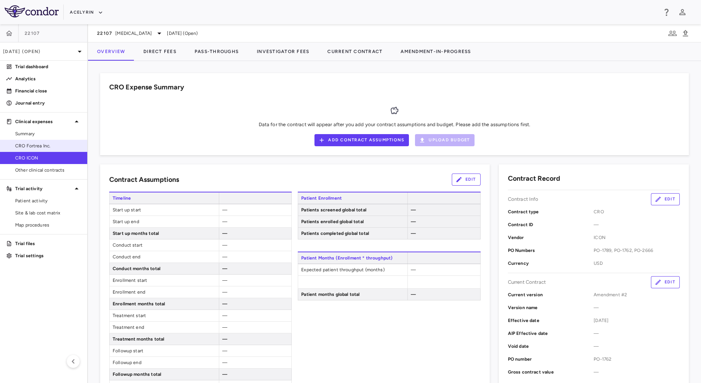
click at [41, 144] on span "CRO Fortrea Inc." at bounding box center [48, 146] width 66 height 7
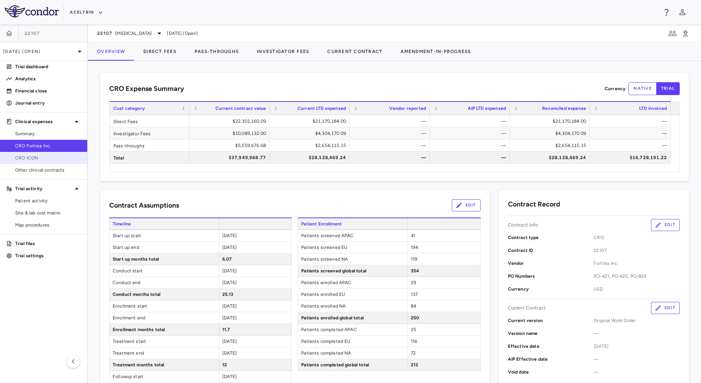
click at [41, 155] on span "CRO ICON" at bounding box center [48, 158] width 66 height 7
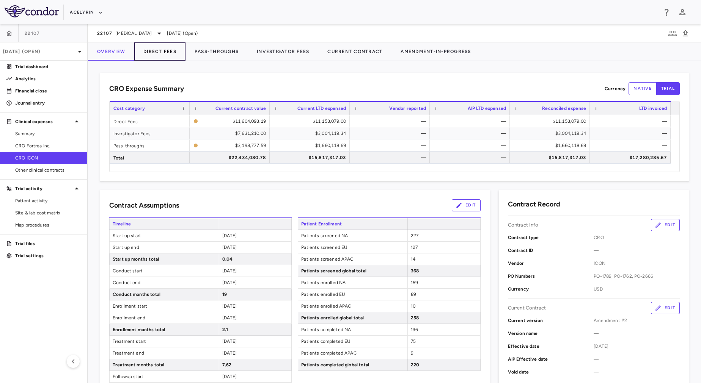
click at [151, 53] on button "Direct Fees" at bounding box center [159, 51] width 51 height 18
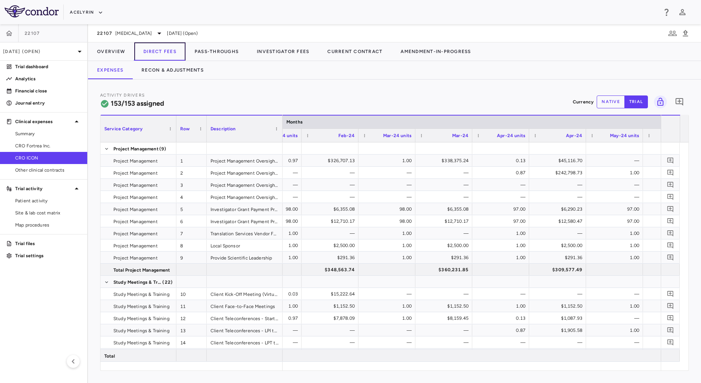
scroll to position [0, 1446]
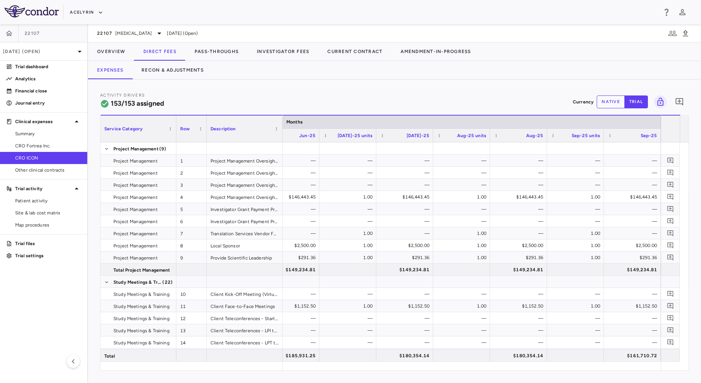
click at [606, 99] on button "native" at bounding box center [611, 102] width 28 height 13
click at [641, 96] on button "trial" at bounding box center [636, 102] width 24 height 13
click at [613, 96] on button "native" at bounding box center [611, 102] width 28 height 13
click at [45, 53] on p "[DATE] (Open)" at bounding box center [39, 51] width 72 height 7
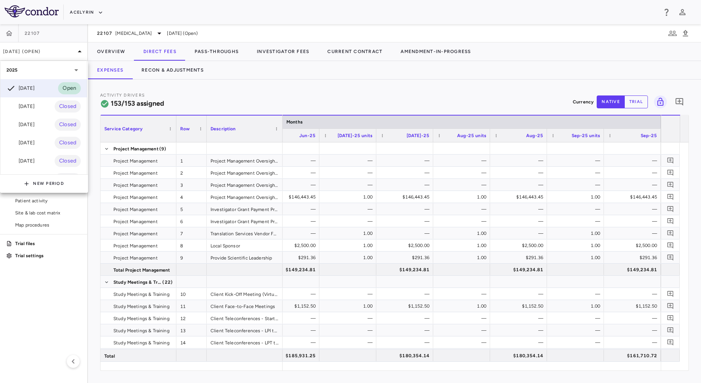
click at [226, 94] on div at bounding box center [350, 191] width 701 height 383
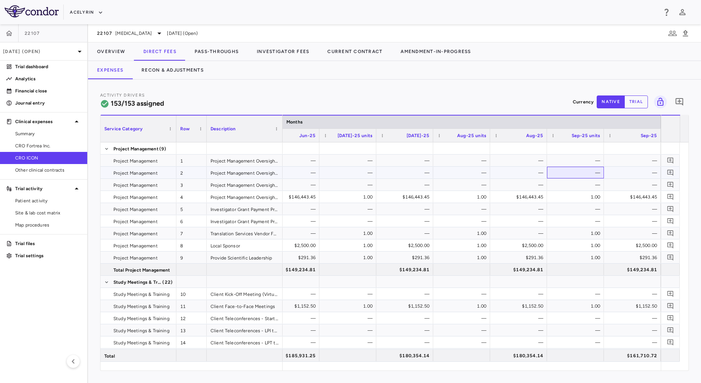
click at [570, 171] on div "—" at bounding box center [577, 173] width 46 height 12
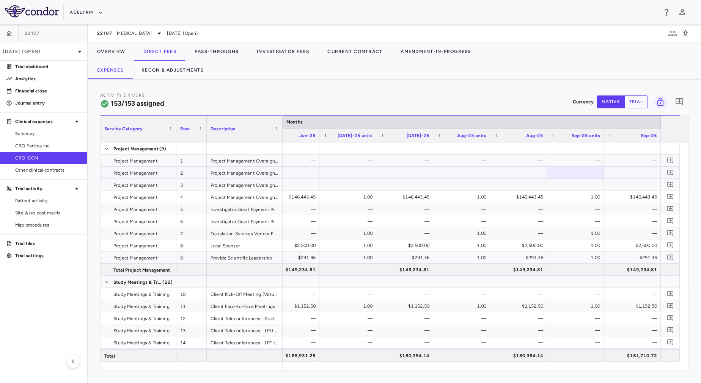
click at [629, 175] on div "—" at bounding box center [634, 173] width 46 height 12
click at [590, 175] on div "—" at bounding box center [577, 173] width 46 height 12
click at [458, 176] on div "—" at bounding box center [463, 173] width 46 height 12
click at [468, 160] on div "—" at bounding box center [463, 161] width 46 height 12
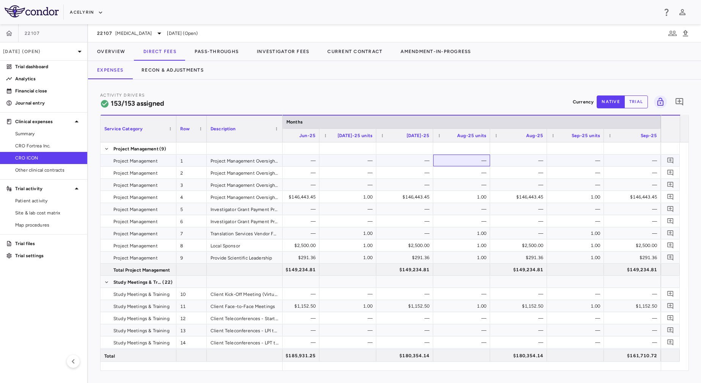
click at [468, 160] on div "—" at bounding box center [463, 161] width 46 height 12
click at [192, 71] on button "Recon & Adjustments" at bounding box center [172, 70] width 80 height 18
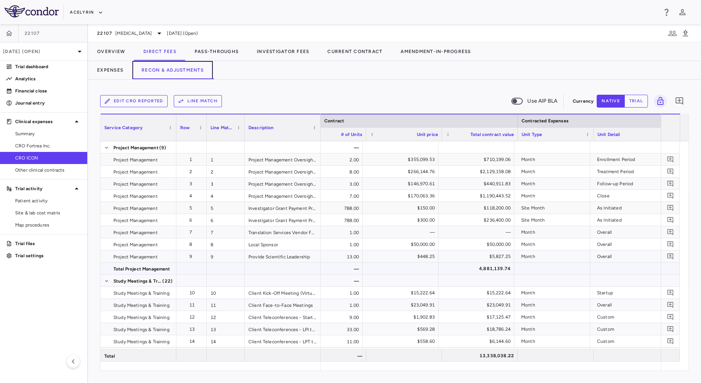
scroll to position [0, 262]
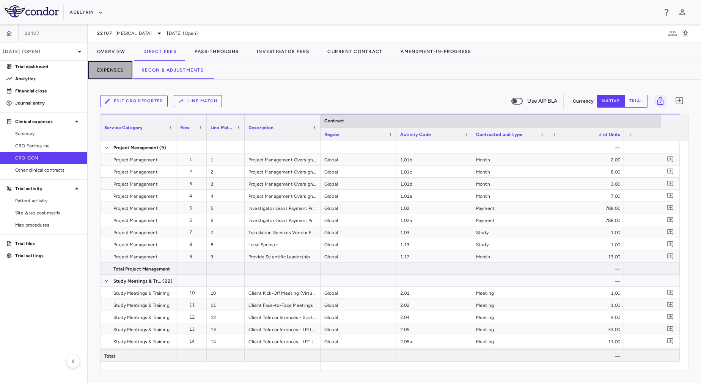
click at [124, 70] on button "Expenses" at bounding box center [110, 70] width 44 height 18
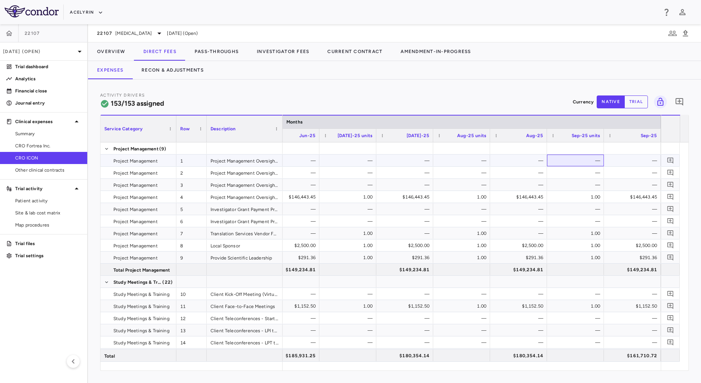
click at [566, 162] on div "—" at bounding box center [577, 161] width 46 height 12
click at [188, 71] on button "Recon & Adjustments" at bounding box center [172, 70] width 80 height 18
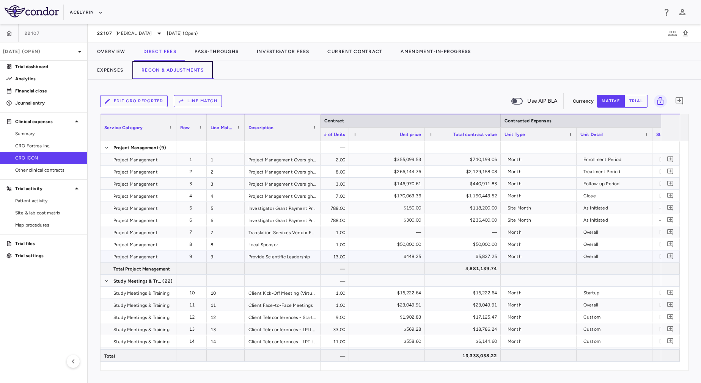
scroll to position [0, 276]
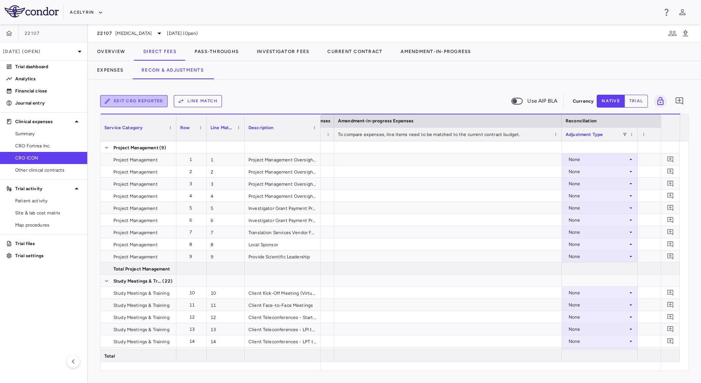
click at [144, 102] on button "Edit CRO reported" at bounding box center [134, 101] width 68 height 12
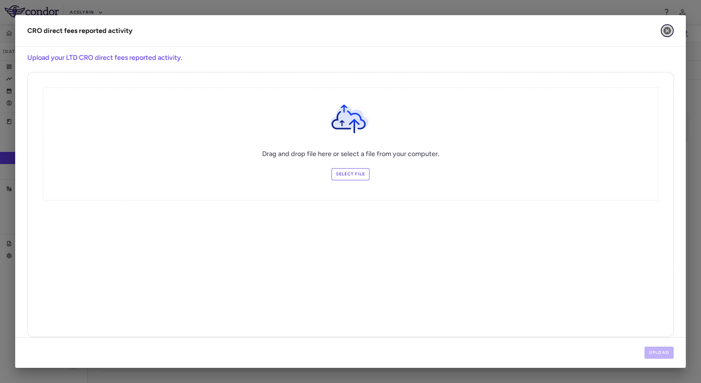
click at [662, 34] on button "button" at bounding box center [667, 30] width 13 height 13
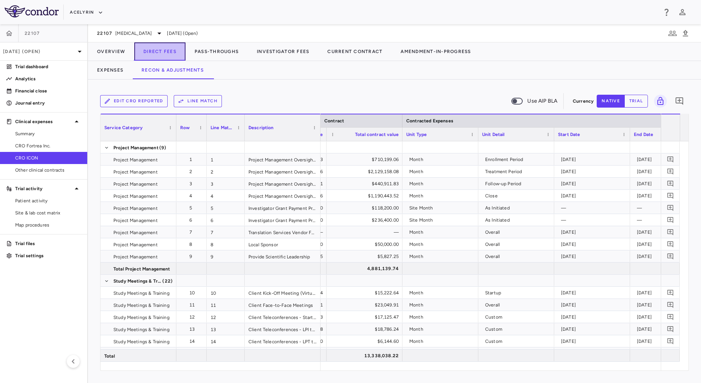
click at [158, 51] on button "Direct Fees" at bounding box center [159, 51] width 51 height 18
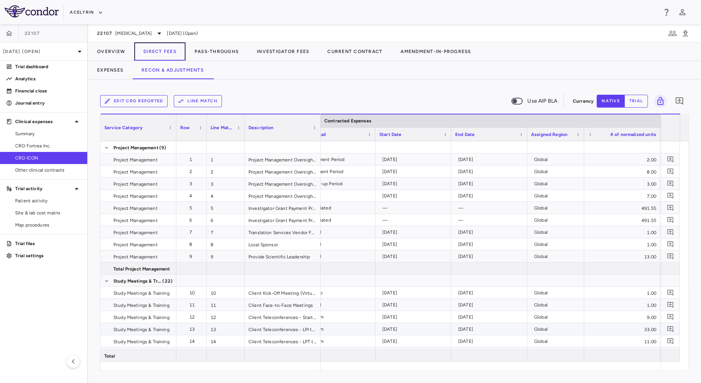
scroll to position [0, 573]
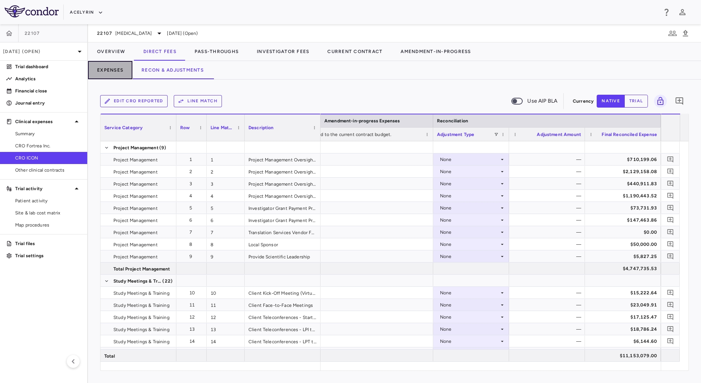
click at [107, 74] on button "Expenses" at bounding box center [110, 70] width 44 height 18
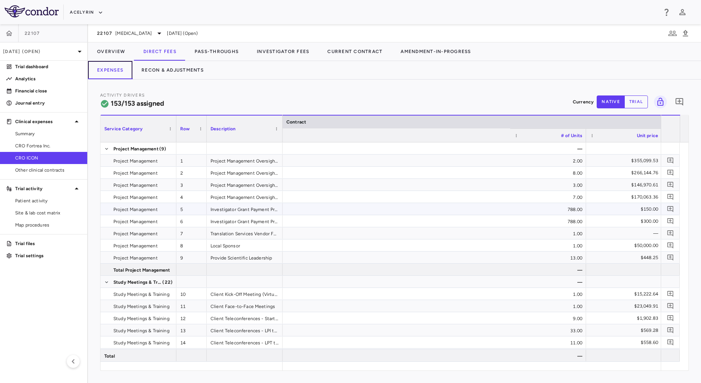
scroll to position [0, 367]
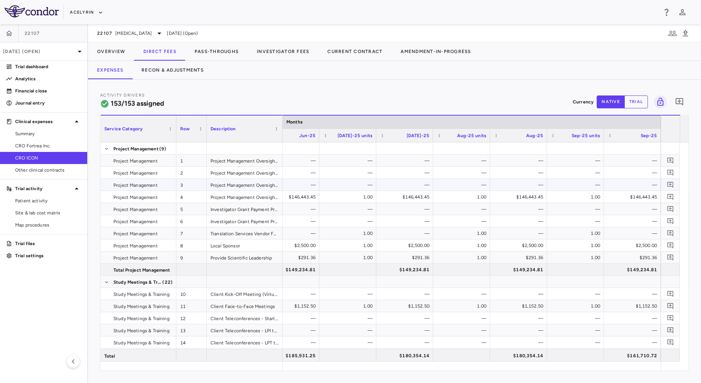
click at [587, 184] on div "—" at bounding box center [577, 185] width 46 height 12
click at [625, 180] on div "—" at bounding box center [634, 185] width 46 height 12
click at [633, 104] on button "trial" at bounding box center [636, 102] width 24 height 13
click at [605, 105] on button "native" at bounding box center [611, 102] width 28 height 13
click at [575, 188] on div "—" at bounding box center [577, 185] width 46 height 12
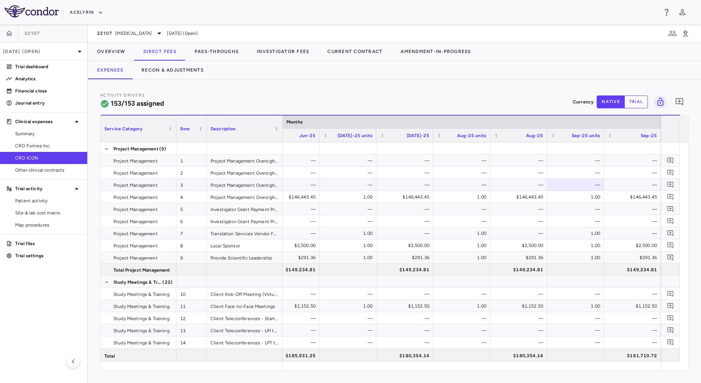
click at [628, 184] on div "—" at bounding box center [634, 185] width 46 height 12
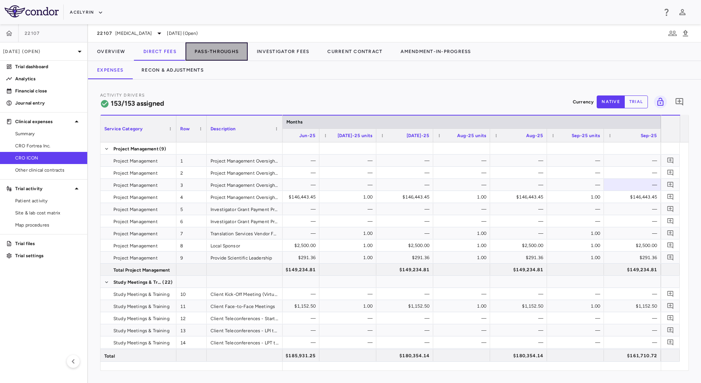
click at [231, 48] on button "Pass-Throughs" at bounding box center [216, 51] width 62 height 18
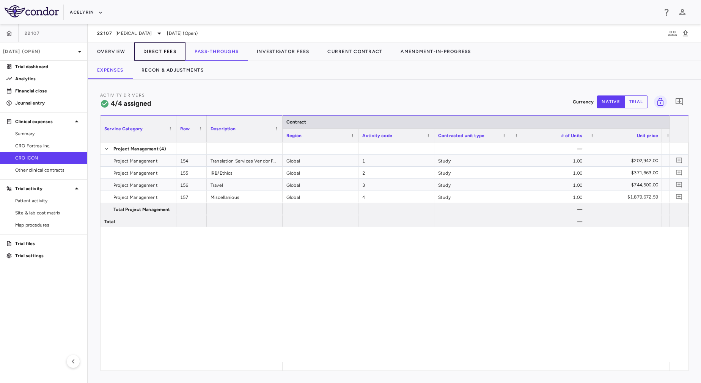
click at [144, 55] on button "Direct Fees" at bounding box center [159, 51] width 51 height 18
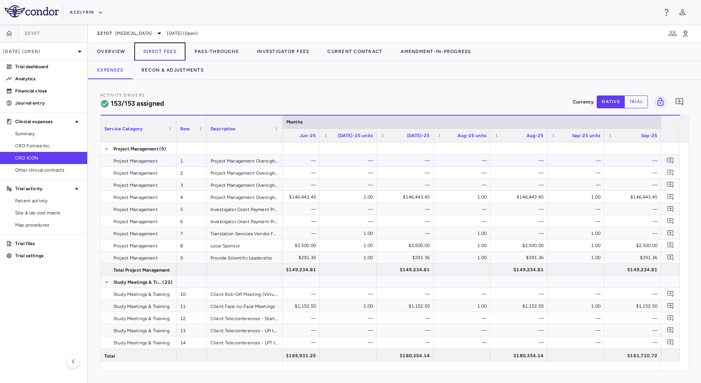
scroll to position [0, 3015]
click at [183, 74] on button "Recon & Adjustments" at bounding box center [172, 70] width 80 height 18
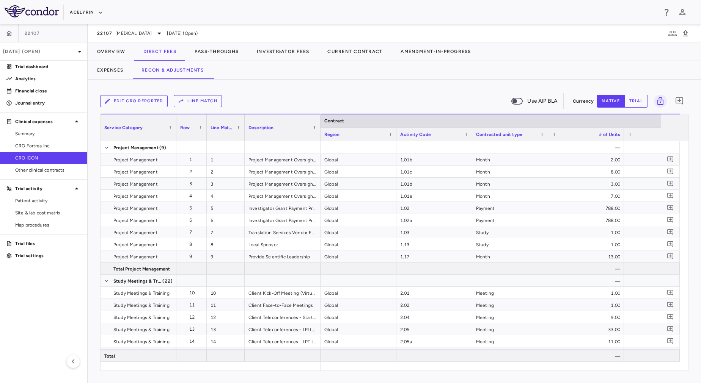
click at [373, 91] on div "Edit CRO reported Line Match Use AIP BLA Currency native trial 0 Service Catego…" at bounding box center [394, 232] width 613 height 304
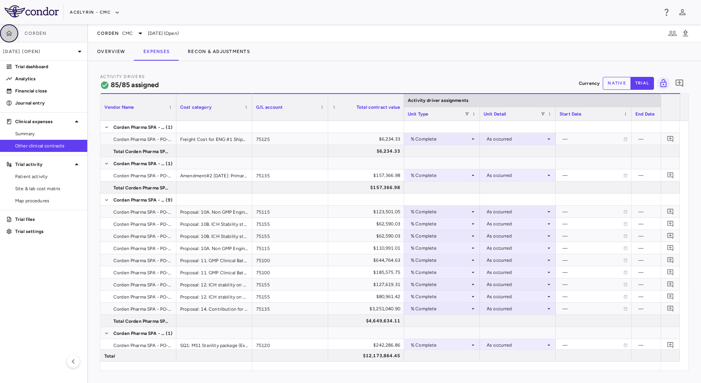
click at [13, 33] on button "button" at bounding box center [9, 33] width 18 height 18
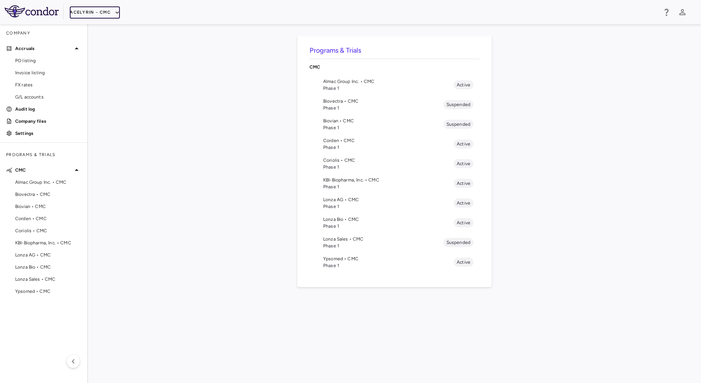
click at [79, 16] on button "Acelyrin - CMC" at bounding box center [95, 12] width 50 height 12
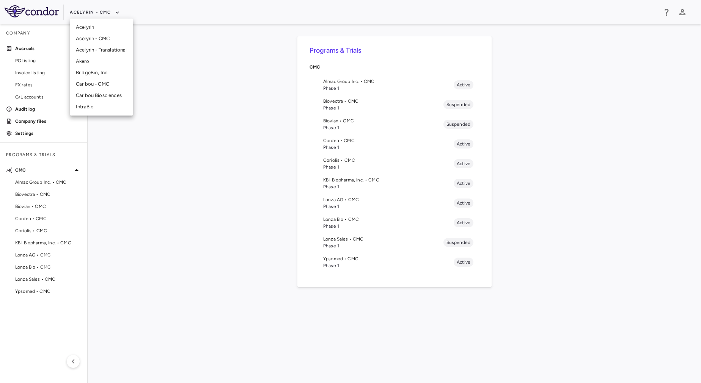
click at [89, 23] on li "Acelyrin" at bounding box center [101, 27] width 63 height 11
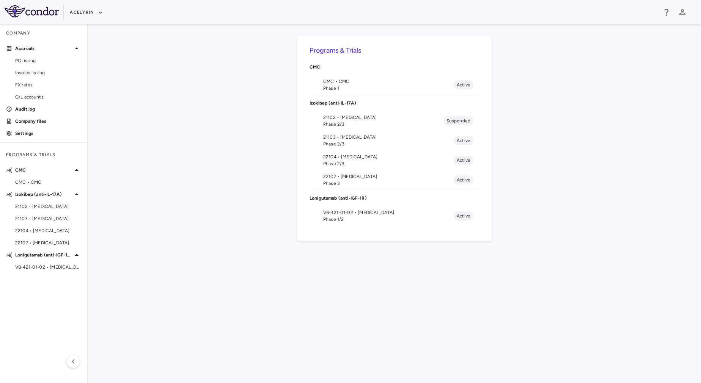
click at [386, 218] on span "Phase 1/2" at bounding box center [388, 219] width 130 height 7
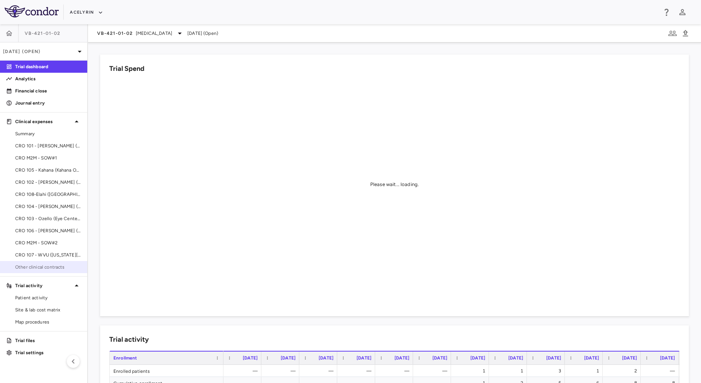
click at [57, 264] on link "Other clinical contracts" at bounding box center [43, 267] width 87 height 11
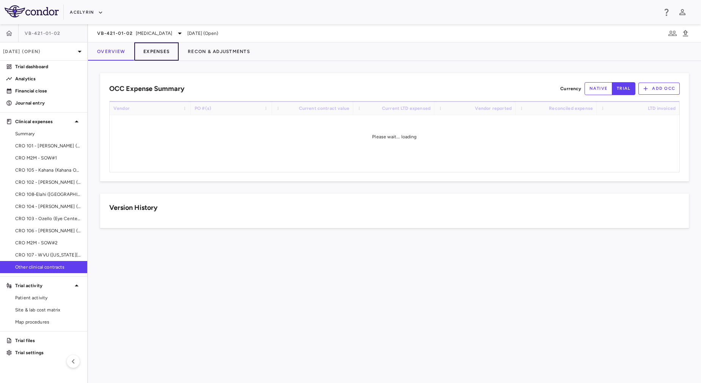
click at [152, 59] on button "Expenses" at bounding box center [156, 51] width 44 height 18
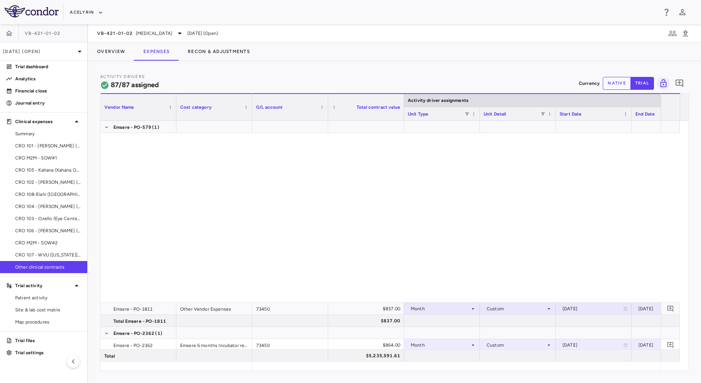
scroll to position [926, 0]
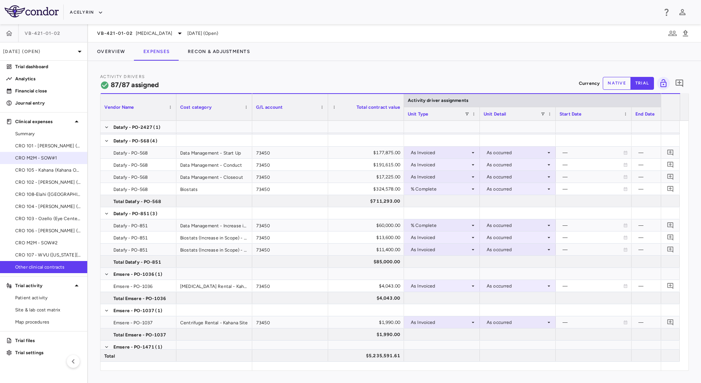
click at [61, 160] on span "CRO M2M - SOW#1" at bounding box center [48, 158] width 66 height 7
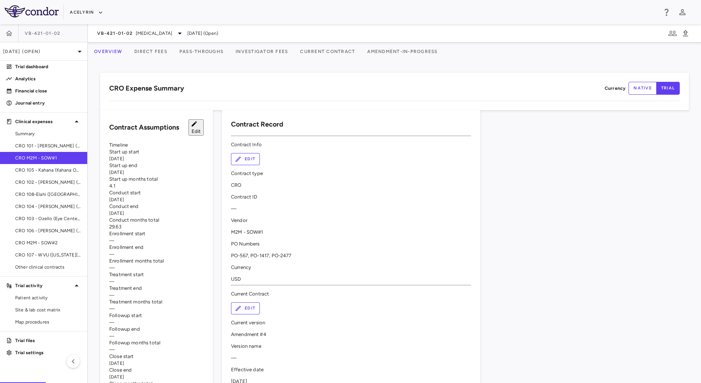
click at [156, 51] on button "Direct Fees" at bounding box center [150, 51] width 45 height 18
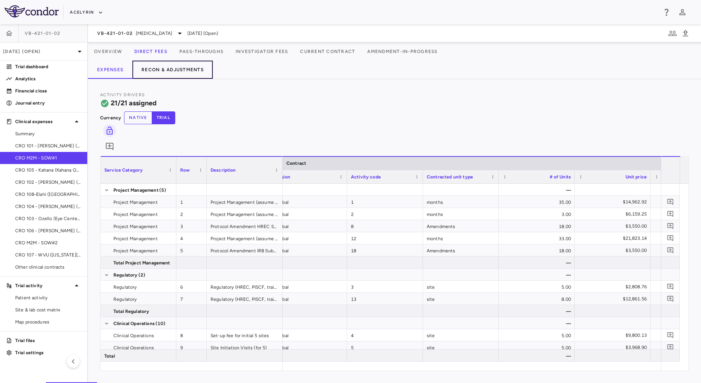
click at [162, 73] on button "Recon & Adjustments" at bounding box center [172, 70] width 80 height 18
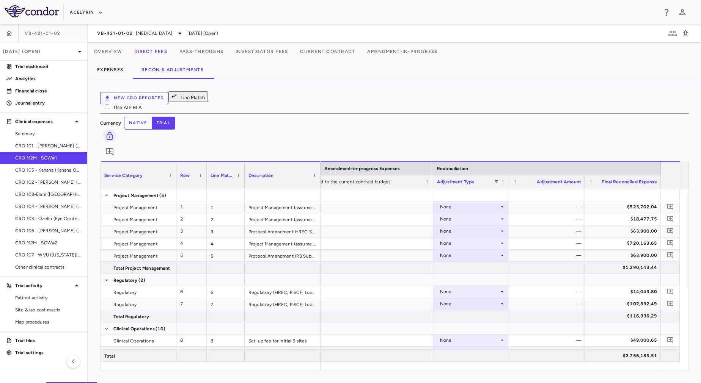
click at [152, 117] on button "native" at bounding box center [138, 123] width 28 height 13
click at [118, 72] on button "Expenses" at bounding box center [110, 70] width 44 height 18
